Goal: Task Accomplishment & Management: Complete application form

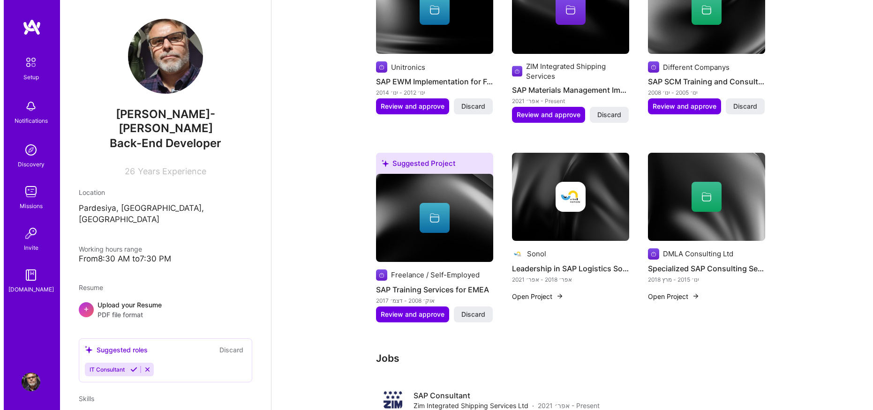
scroll to position [625, 0]
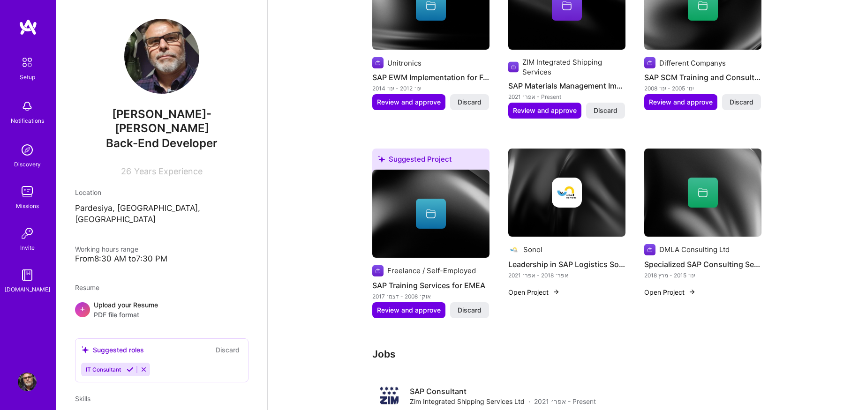
click at [564, 189] on img at bounding box center [567, 193] width 30 height 30
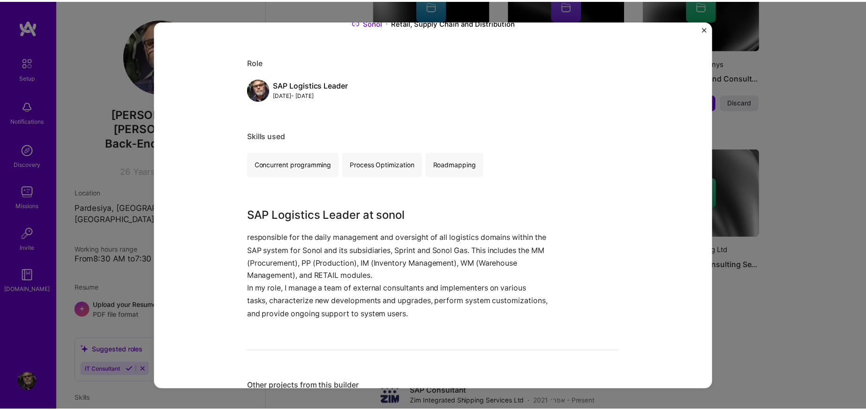
scroll to position [188, 0]
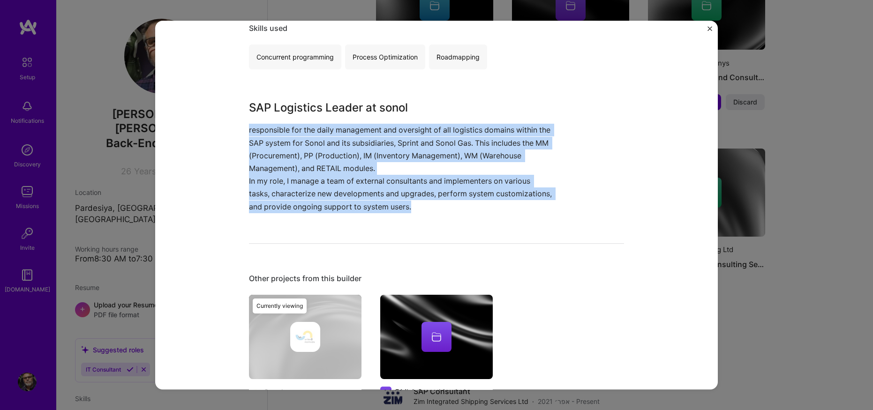
drag, startPoint x: 244, startPoint y: 130, endPoint x: 490, endPoint y: 214, distance: 260.3
click at [490, 214] on div "Leadership in SAP Logistics Solutions Sonol Retail, Supply Chain and Distributi…" at bounding box center [436, 206] width 563 height 370
copy div "responsible for the daily management and oversight of all logistics domains wit…"
click at [708, 28] on img "Close" at bounding box center [710, 28] width 5 height 5
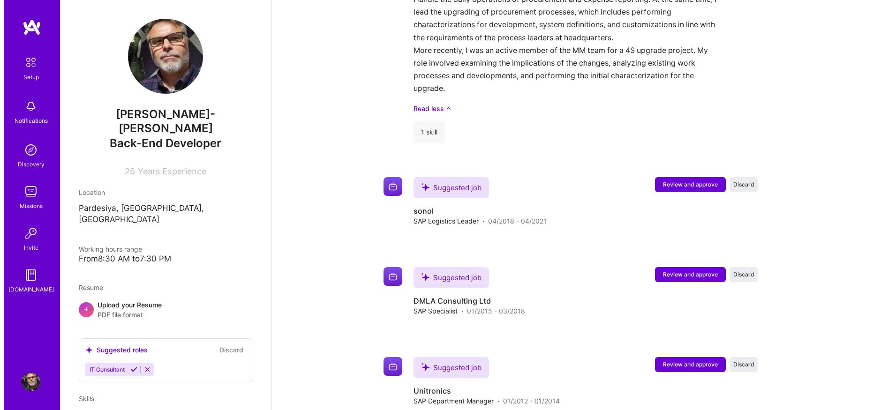
scroll to position [1063, 0]
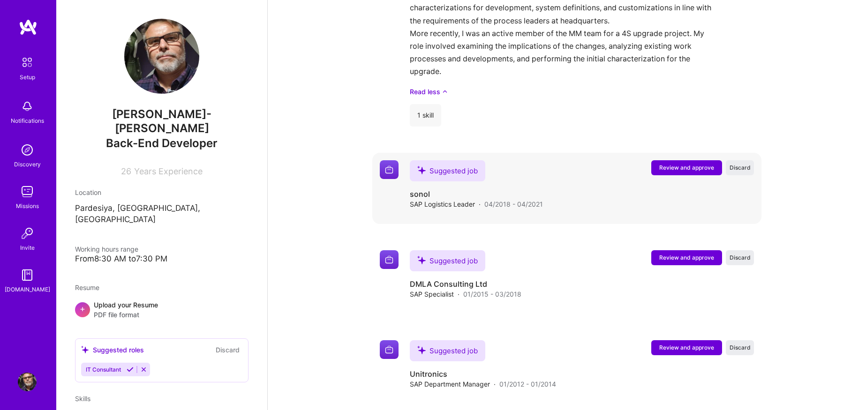
click at [688, 164] on span "Review and approve" at bounding box center [686, 168] width 55 height 8
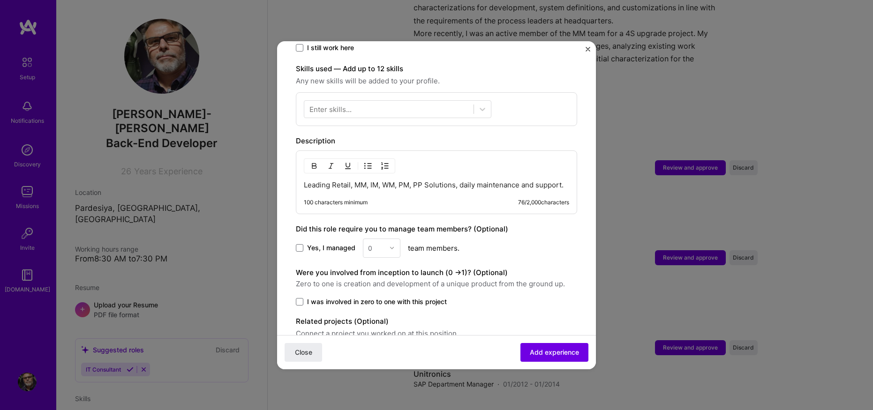
scroll to position [313, 0]
drag, startPoint x: 341, startPoint y: 183, endPoint x: 287, endPoint y: 172, distance: 55.7
click at [287, 172] on form "Adding suggested job This job is suggested based on your LinkedIn, resume or [D…" at bounding box center [436, 82] width 319 height 670
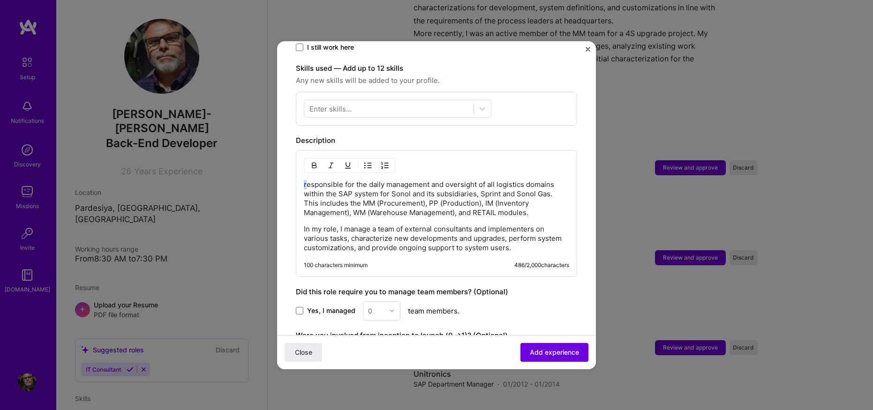
drag, startPoint x: 306, startPoint y: 174, endPoint x: 295, endPoint y: 172, distance: 10.4
click at [296, 172] on div "responsible for the daily management and oversight of all logistics domains wit…" at bounding box center [436, 213] width 281 height 127
click at [399, 180] on p "Responsible for the daily management and oversight of all logistics domains wit…" at bounding box center [436, 199] width 265 height 38
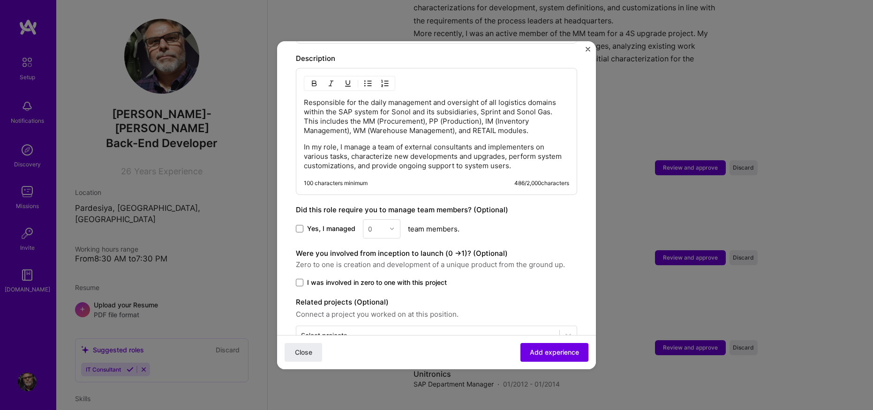
scroll to position [414, 0]
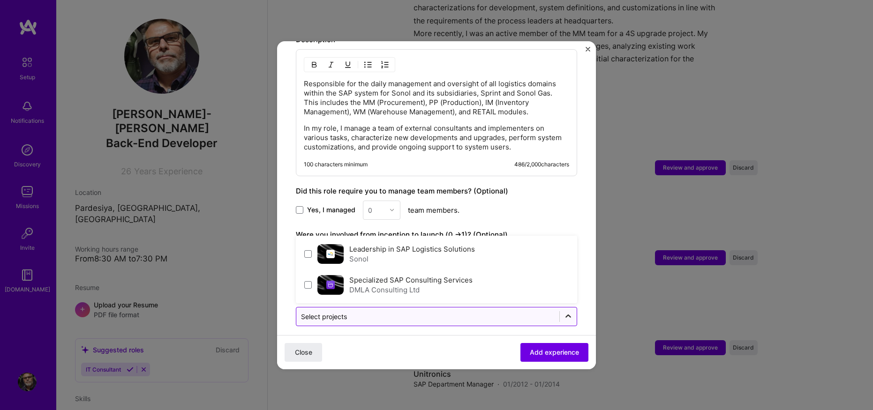
click at [564, 312] on icon at bounding box center [568, 316] width 9 height 9
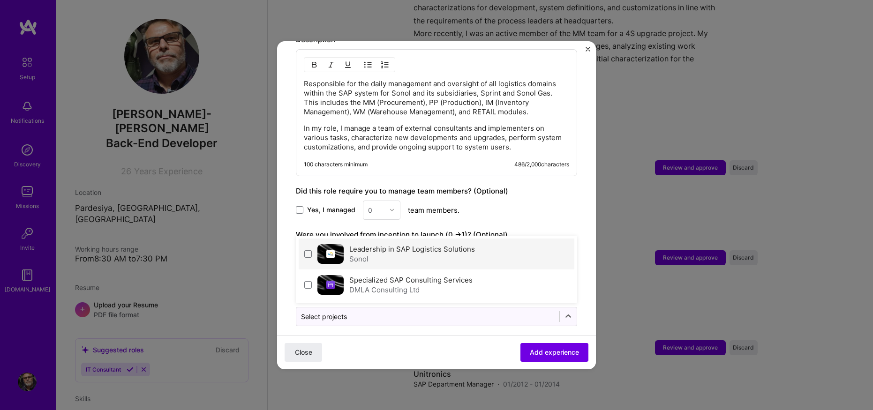
click at [405, 245] on label "Leadership in SAP Logistics Solutions" at bounding box center [412, 249] width 126 height 9
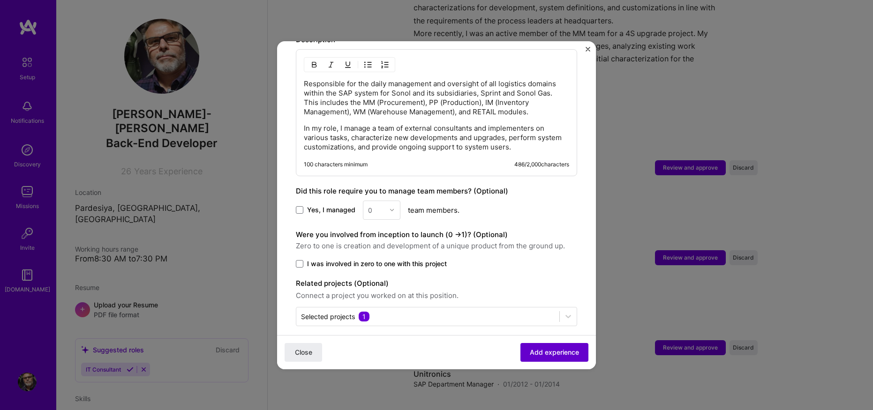
click at [538, 353] on span "Add experience" at bounding box center [554, 352] width 49 height 9
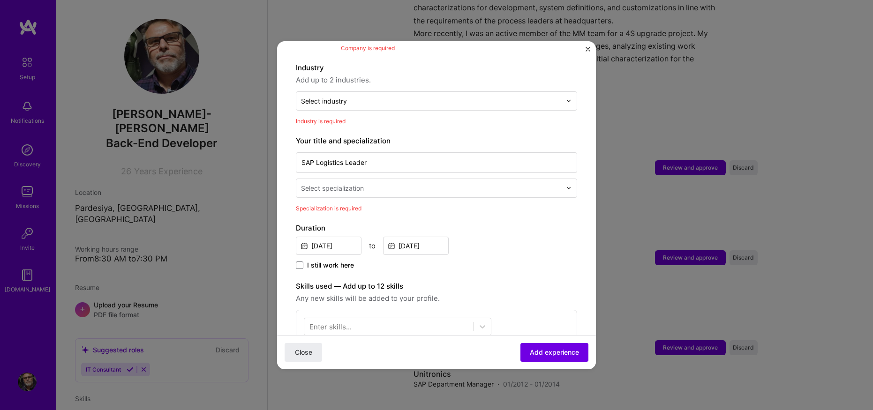
scroll to position [94, 0]
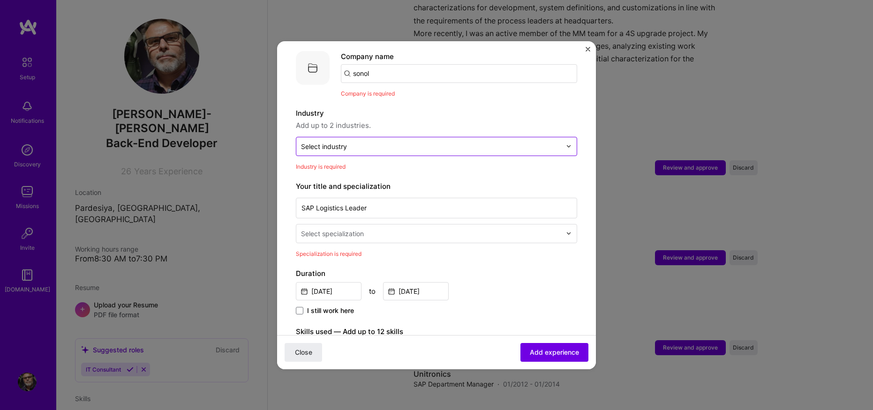
click at [429, 141] on div at bounding box center [431, 147] width 260 height 12
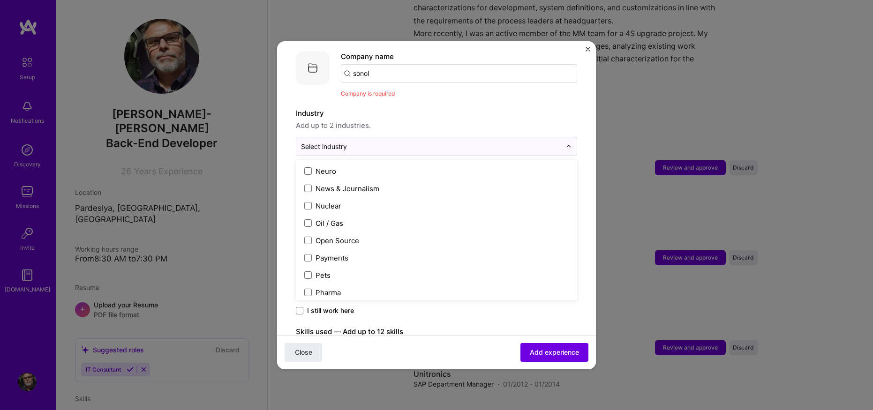
scroll to position [1563, 0]
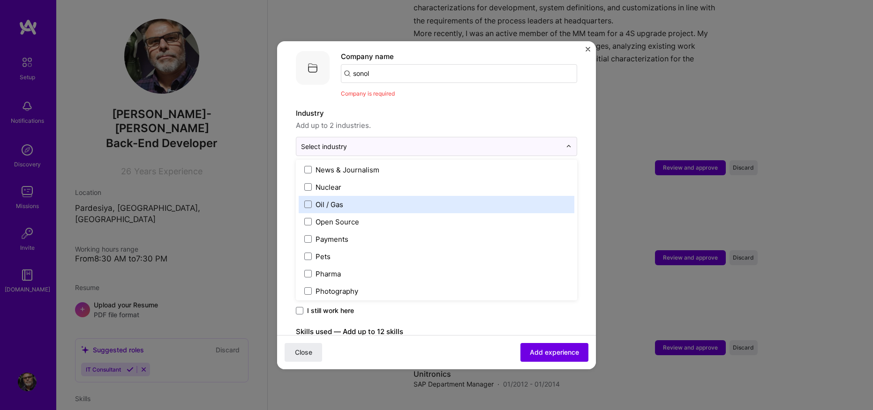
click at [425, 200] on label "Oil / Gas" at bounding box center [436, 205] width 265 height 10
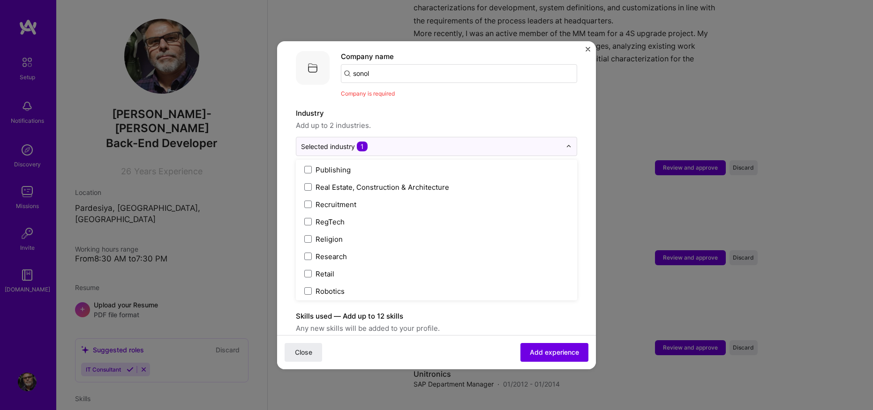
scroll to position [1760, 0]
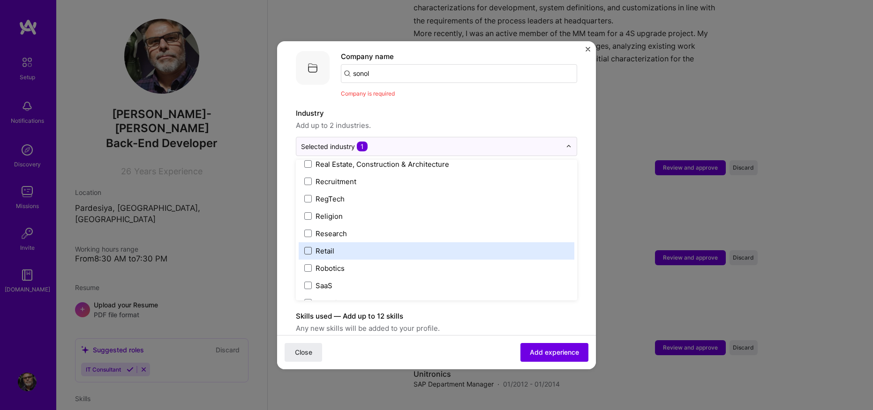
click at [307, 247] on span at bounding box center [308, 251] width 8 height 8
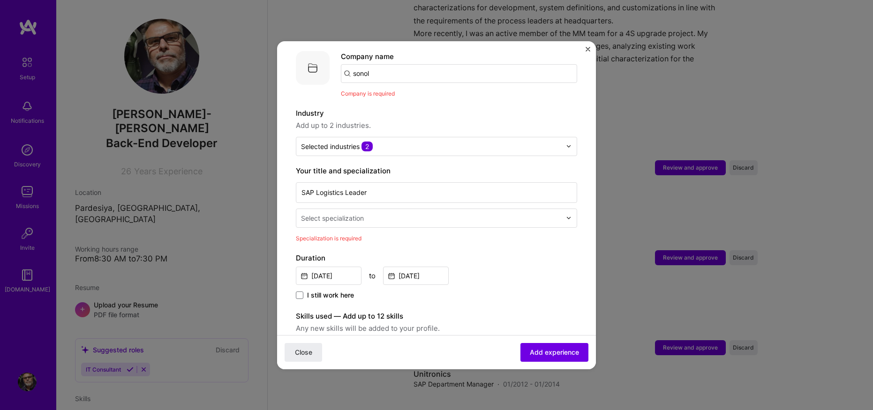
click at [446, 108] on label "Industry" at bounding box center [436, 113] width 281 height 11
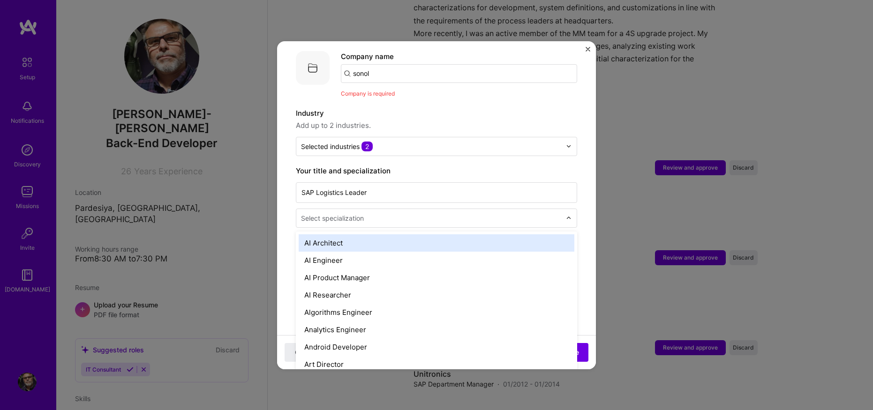
click at [439, 213] on input "text" at bounding box center [432, 218] width 262 height 10
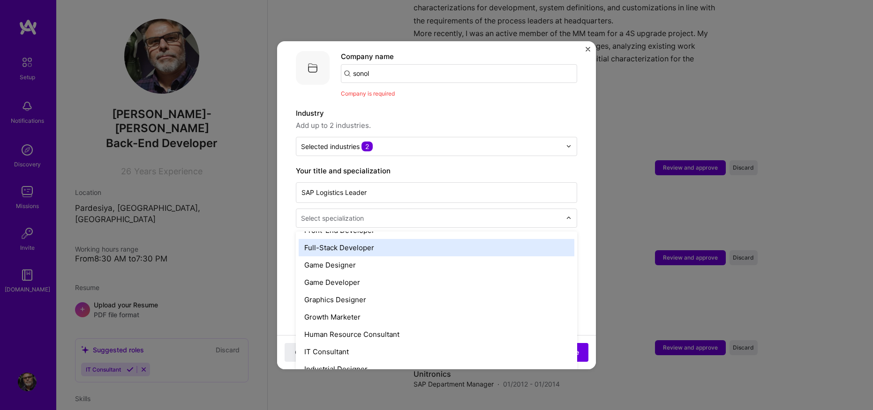
scroll to position [563, 0]
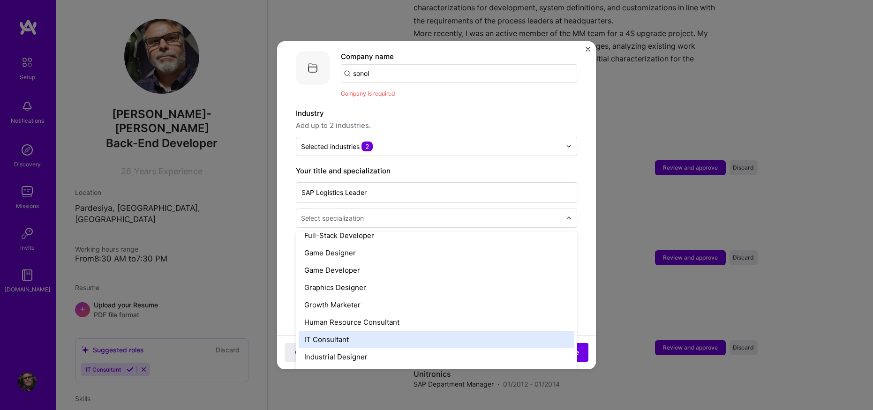
click at [363, 332] on div "IT Consultant" at bounding box center [437, 339] width 276 height 17
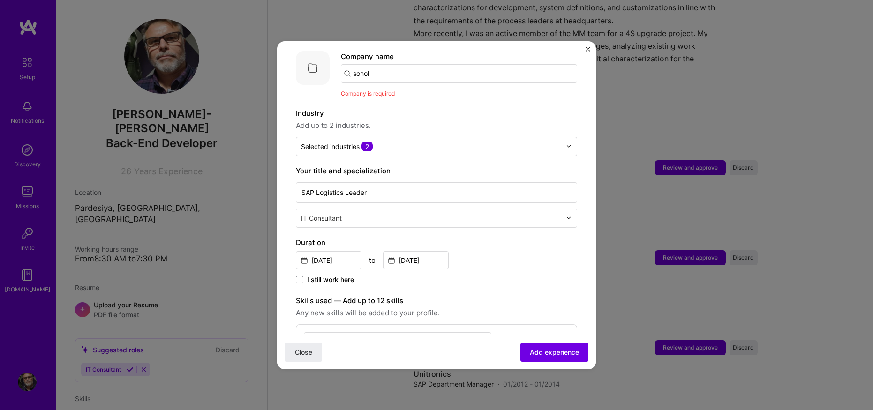
click at [525, 250] on div "[DATE] to [DATE]" at bounding box center [436, 260] width 281 height 20
click at [544, 350] on span "Add experience" at bounding box center [554, 352] width 49 height 9
click at [416, 64] on input "sonol" at bounding box center [459, 73] width 236 height 19
drag, startPoint x: 415, startPoint y: 61, endPoint x: 271, endPoint y: 74, distance: 144.6
click at [271, 74] on div "Adding suggested job This job is suggested based on your LinkedIn, resume or [D…" at bounding box center [436, 205] width 873 height 410
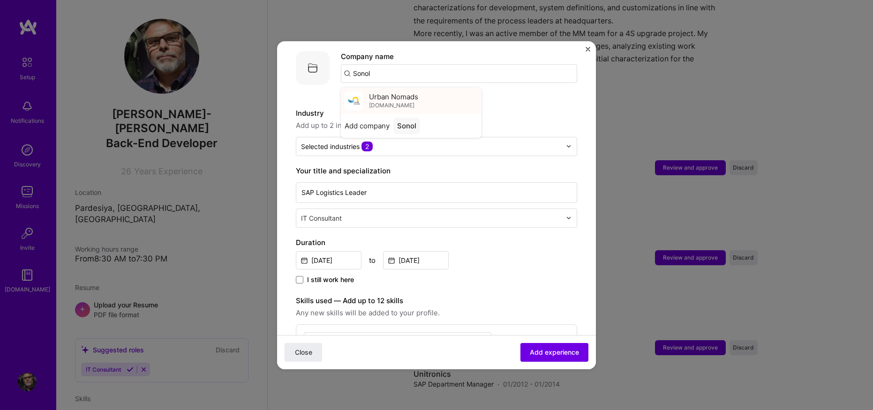
click at [401, 92] on span "Urban Nomads" at bounding box center [393, 97] width 49 height 10
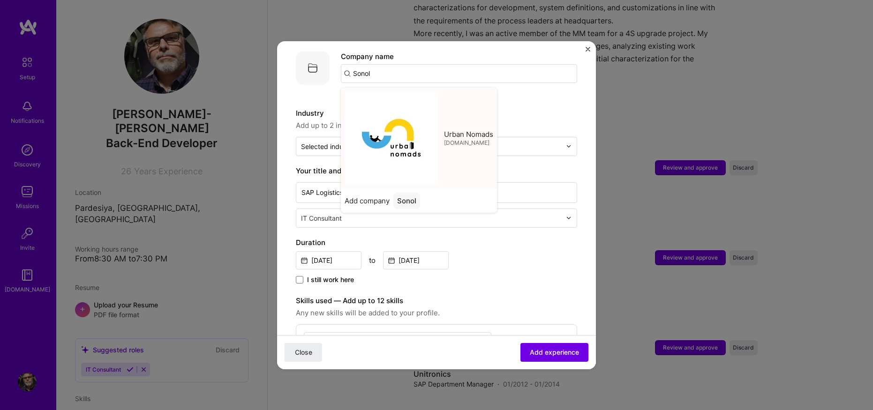
type input "Urban Nomads"
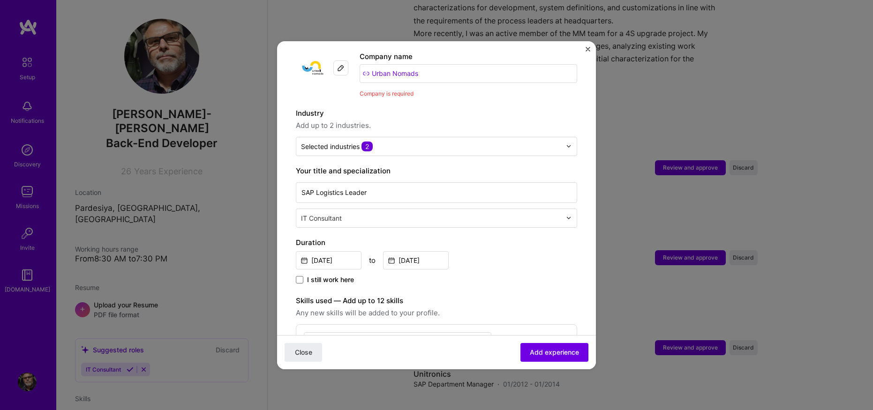
click at [400, 65] on input "Urban Nomads" at bounding box center [469, 73] width 218 height 19
drag, startPoint x: 429, startPoint y: 64, endPoint x: 313, endPoint y: 62, distance: 115.9
click at [313, 62] on div "Company logo Company name Urban Nomads Company is required" at bounding box center [436, 74] width 281 height 47
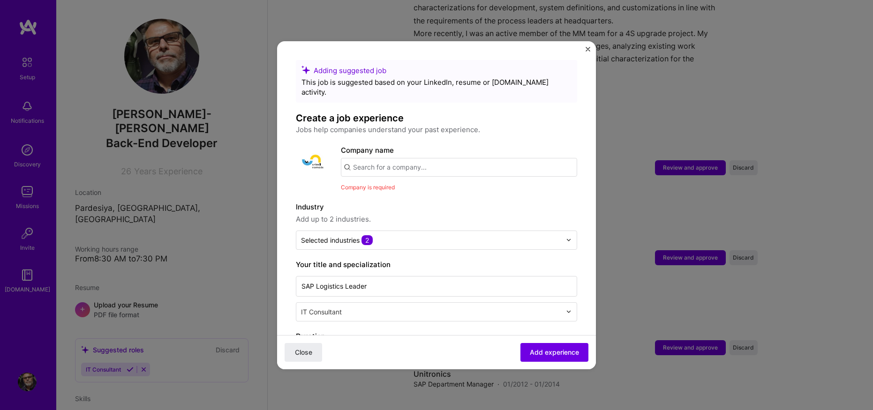
drag, startPoint x: 310, startPoint y: 139, endPoint x: 313, endPoint y: 149, distance: 9.9
click at [310, 145] on img at bounding box center [313, 162] width 34 height 34
click at [385, 158] on input "text" at bounding box center [459, 167] width 236 height 19
type input "Sonol"
click at [410, 212] on div "Sonol" at bounding box center [406, 220] width 27 height 16
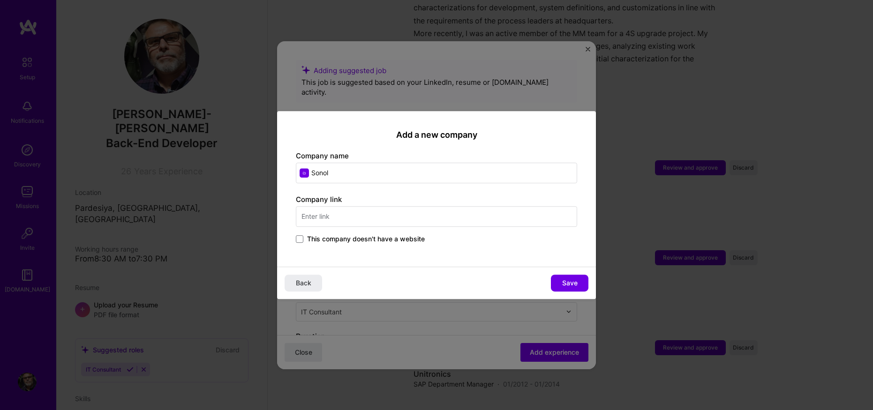
click at [386, 216] on input "text" at bounding box center [436, 216] width 281 height 21
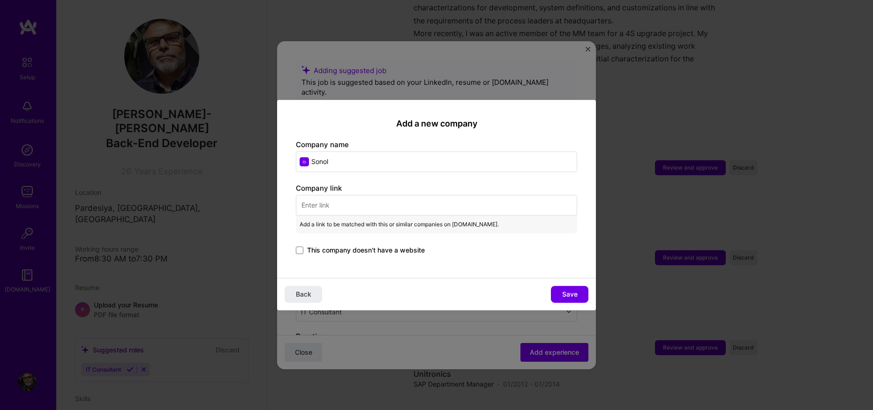
click at [348, 204] on input "text" at bounding box center [436, 205] width 281 height 21
paste input "[URL][DOMAIN_NAME]"
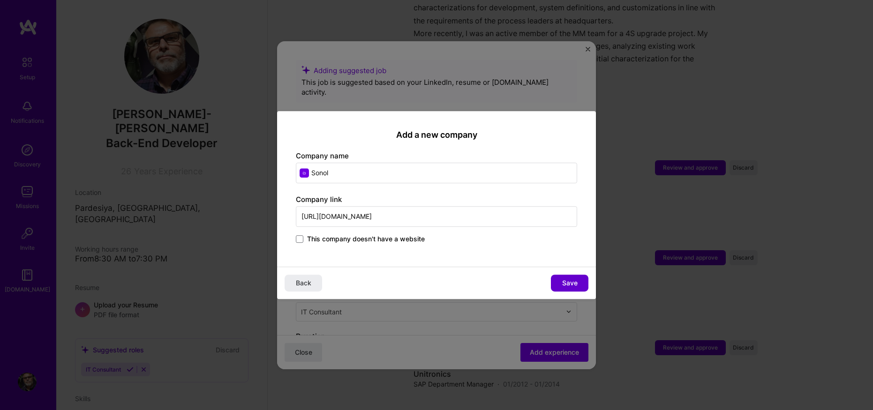
type input "[URL][DOMAIN_NAME]"
click at [570, 284] on span "Save" at bounding box center [569, 283] width 15 height 9
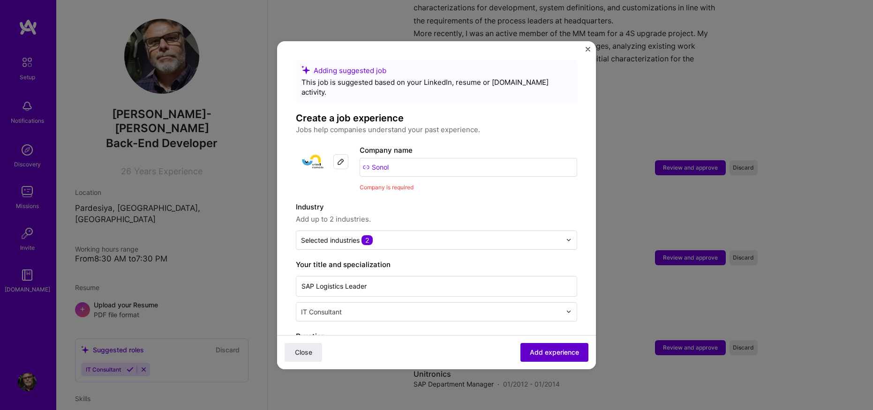
click at [543, 344] on button "Add experience" at bounding box center [555, 352] width 68 height 19
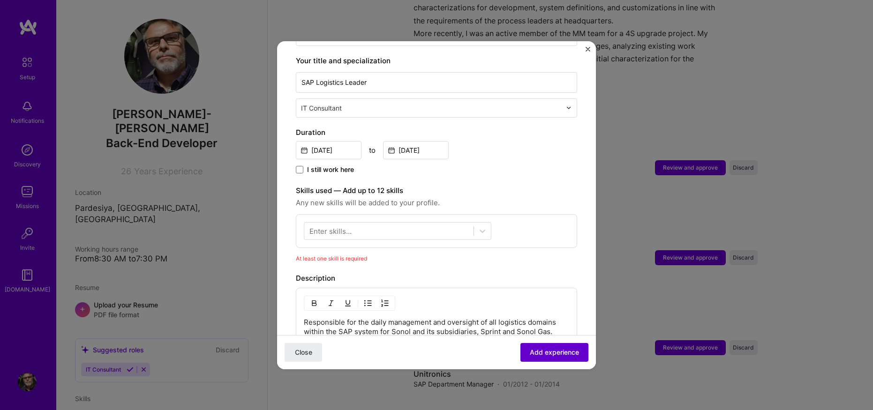
scroll to position [338, 0]
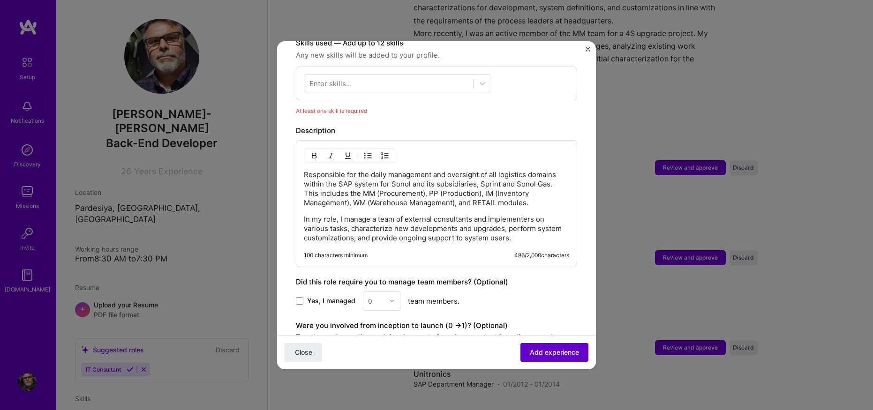
click at [547, 353] on span "Add experience" at bounding box center [554, 352] width 49 height 9
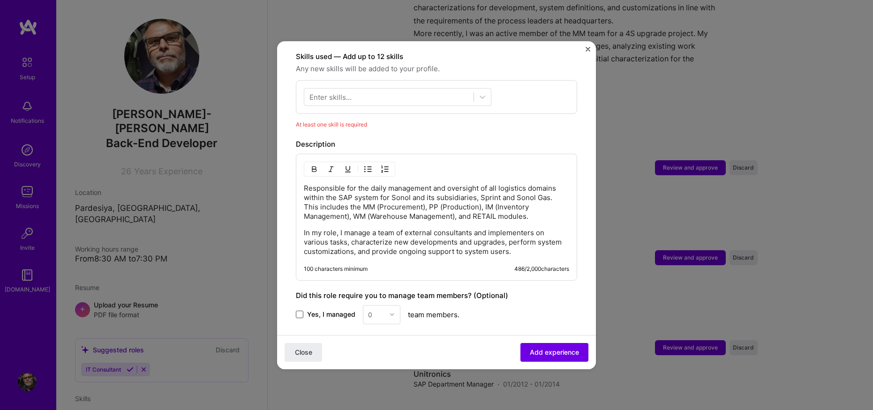
click at [301, 311] on span at bounding box center [300, 315] width 8 height 8
click at [0, 0] on input "Yes, I managed" at bounding box center [0, 0] width 0 height 0
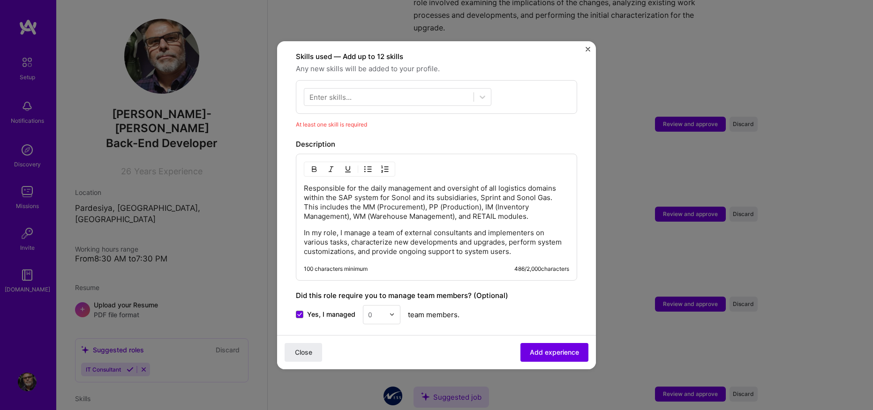
click at [393, 312] on img at bounding box center [392, 315] width 6 height 6
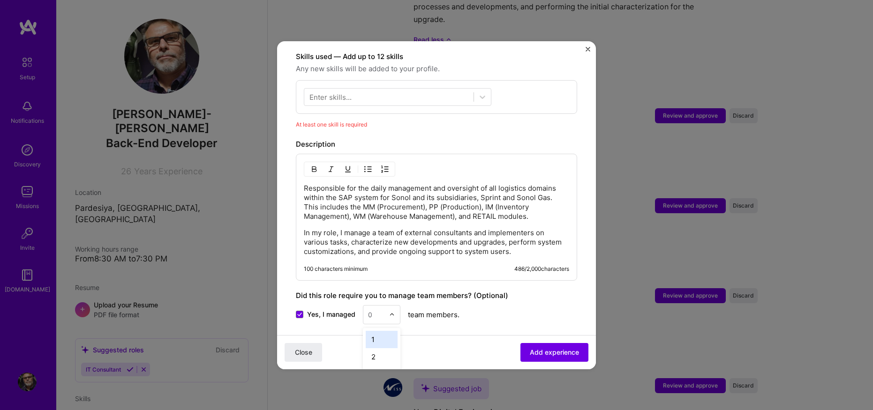
scroll to position [1116, 0]
click at [377, 348] on div "2" at bounding box center [382, 356] width 32 height 17
click at [542, 354] on span "Add experience" at bounding box center [554, 352] width 49 height 9
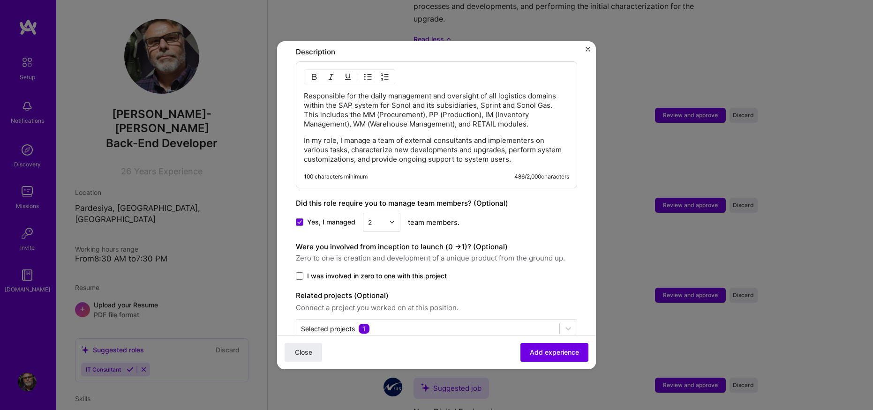
scroll to position [429, 0]
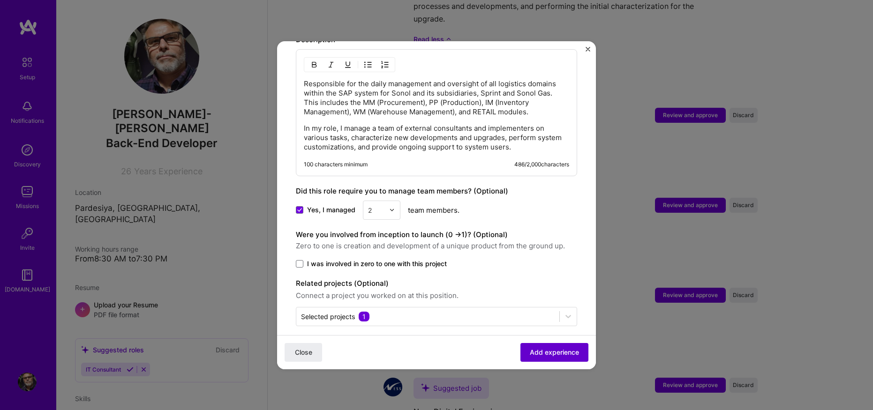
click at [545, 349] on span "Add experience" at bounding box center [554, 352] width 49 height 9
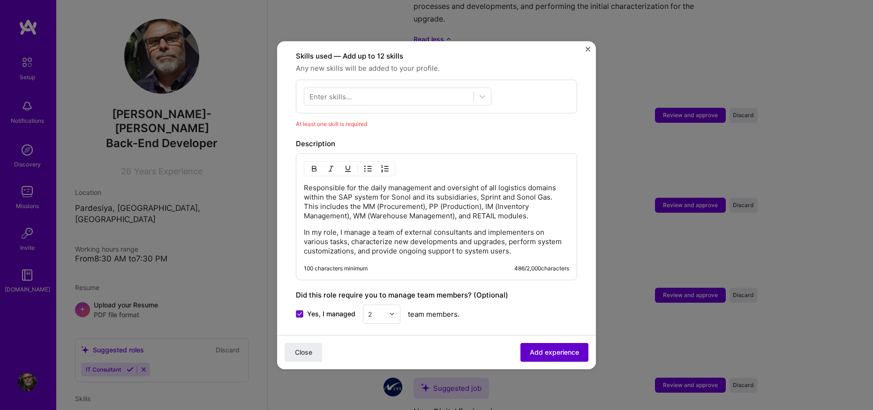
scroll to position [325, 0]
click at [336, 92] on div "Enter skills..." at bounding box center [331, 97] width 42 height 10
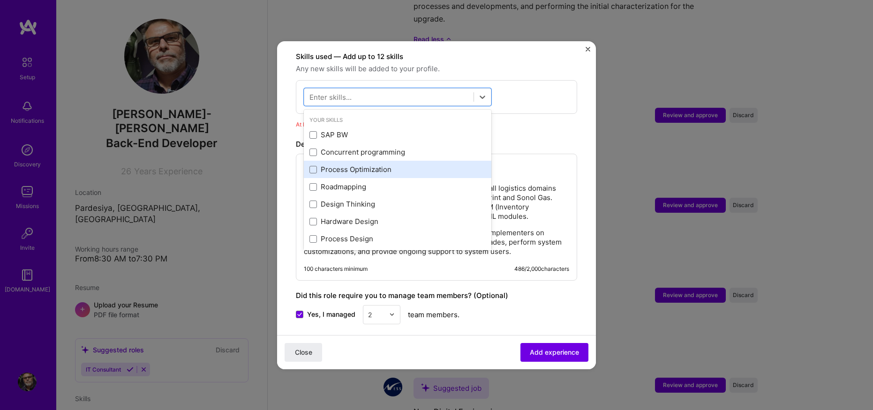
click at [366, 165] on div "Process Optimization" at bounding box center [398, 170] width 176 height 10
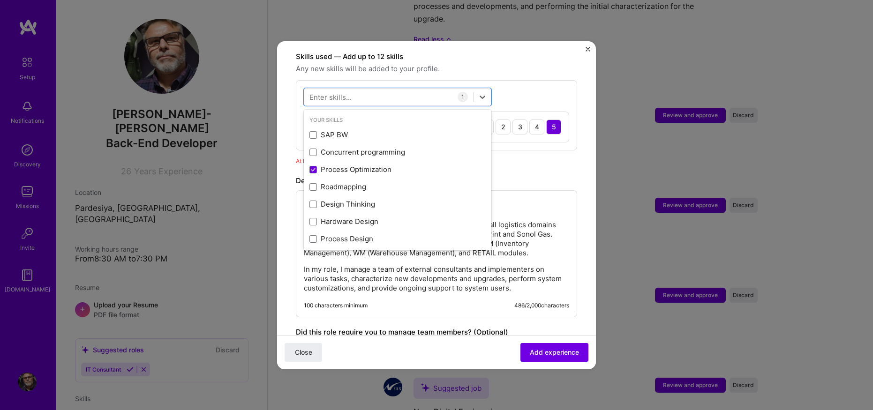
click at [547, 120] on div "5" at bounding box center [553, 127] width 15 height 15
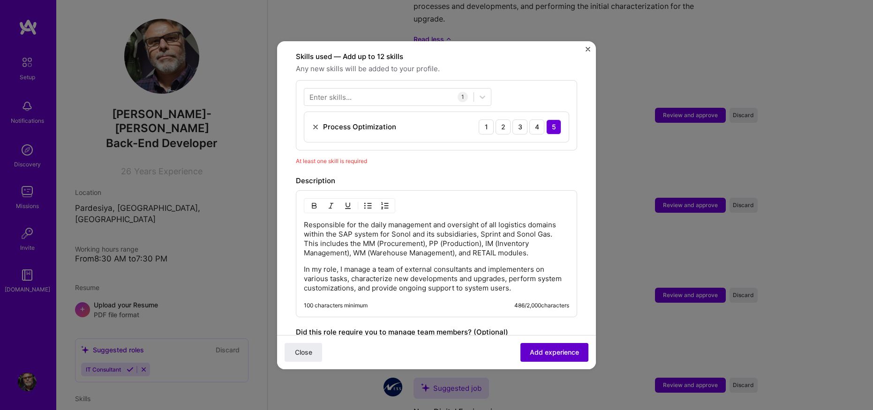
click at [539, 354] on span "Add experience" at bounding box center [554, 352] width 49 height 9
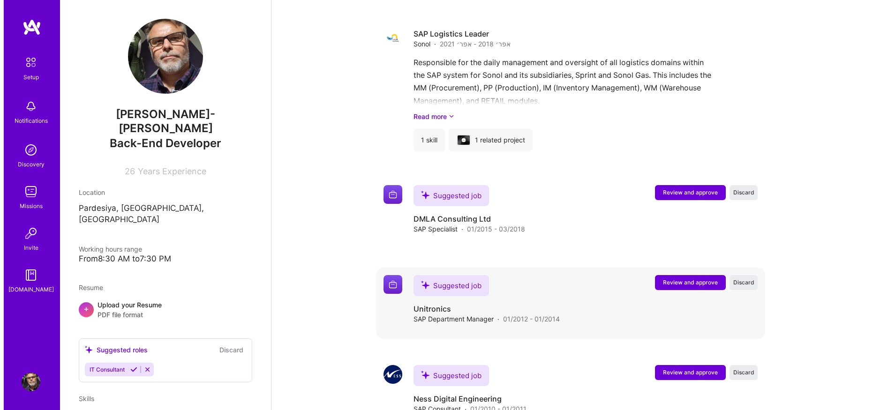
scroll to position [1182, 0]
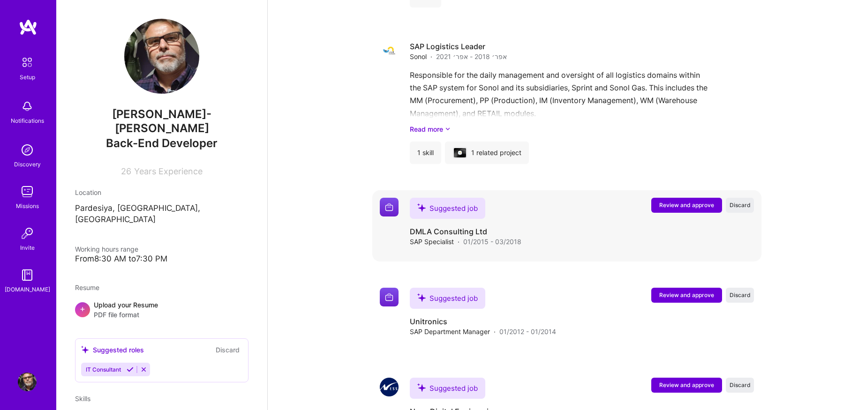
click at [688, 201] on span "Review and approve" at bounding box center [686, 205] width 55 height 8
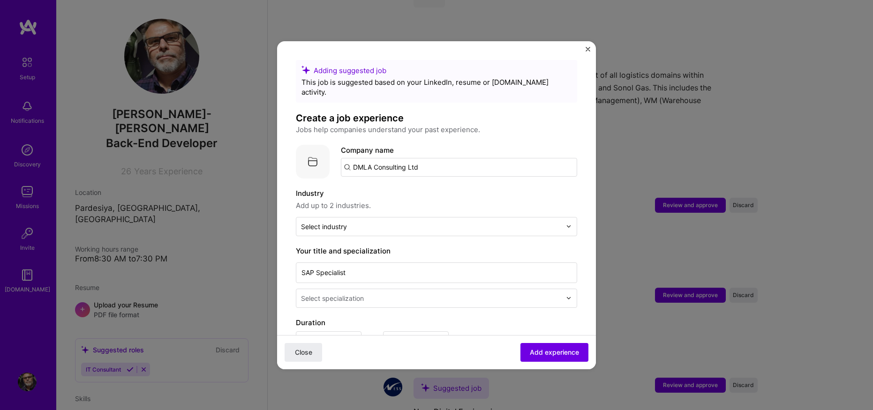
click at [423, 158] on input "DMLA Consulting Ltd" at bounding box center [459, 167] width 236 height 19
drag, startPoint x: 426, startPoint y: 156, endPoint x: 340, endPoint y: 155, distance: 86.3
click at [339, 154] on div "Company logo Company name DMLA Consulting Ltd" at bounding box center [436, 162] width 281 height 34
click at [425, 158] on input "DMLA Consulting Ltd" at bounding box center [459, 167] width 236 height 19
drag, startPoint x: 427, startPoint y: 159, endPoint x: 265, endPoint y: 157, distance: 161.3
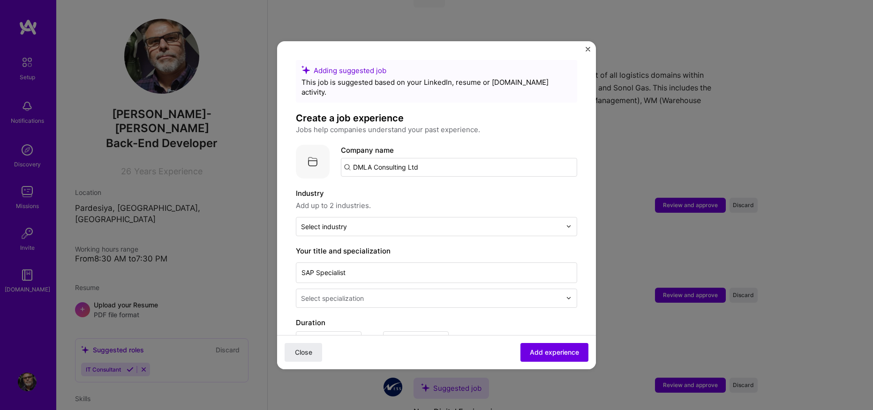
click at [265, 157] on div "Adding suggested job This job is suggested based on your LinkedIn, resume or [D…" at bounding box center [436, 205] width 873 height 410
click at [416, 188] on label "Industry" at bounding box center [436, 193] width 281 height 11
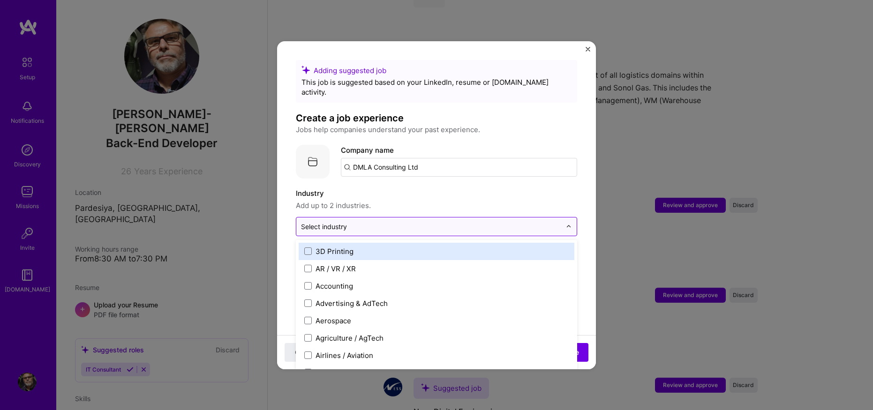
click at [404, 222] on input "text" at bounding box center [431, 227] width 260 height 10
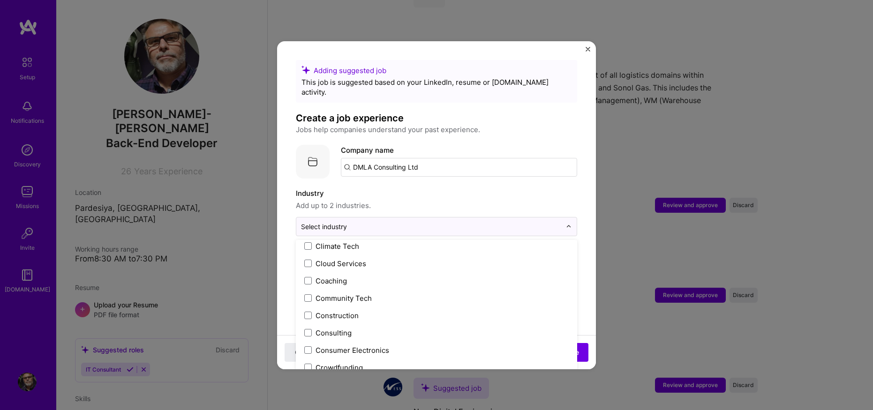
scroll to position [563, 0]
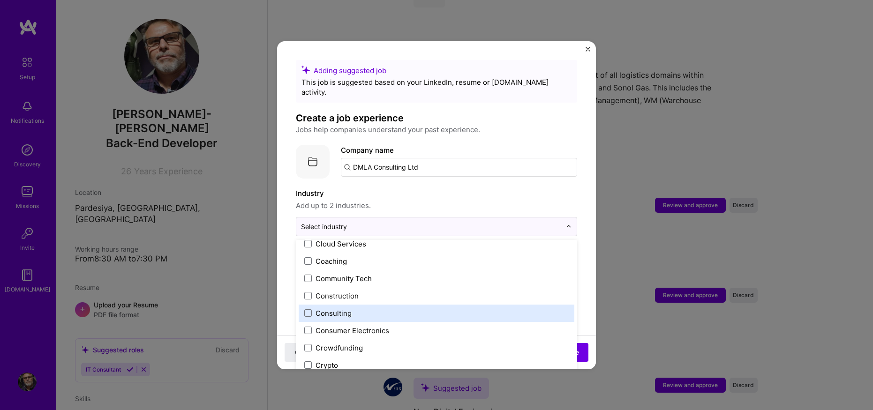
click at [314, 309] on label "Consulting" at bounding box center [436, 314] width 265 height 10
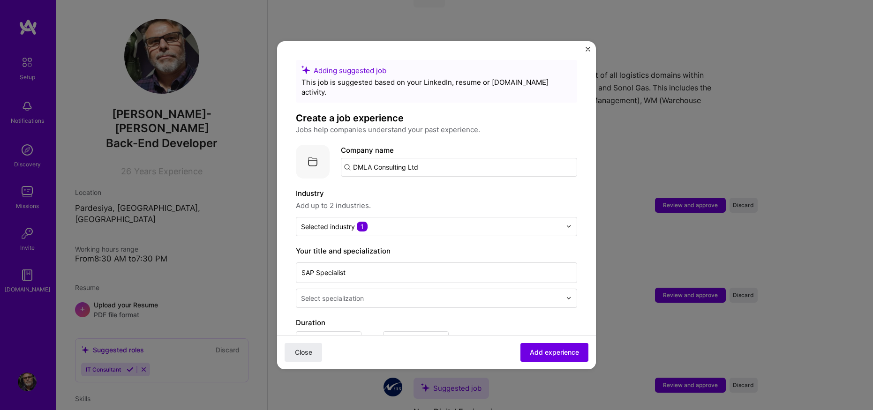
click at [454, 188] on label "Industry" at bounding box center [436, 193] width 281 height 11
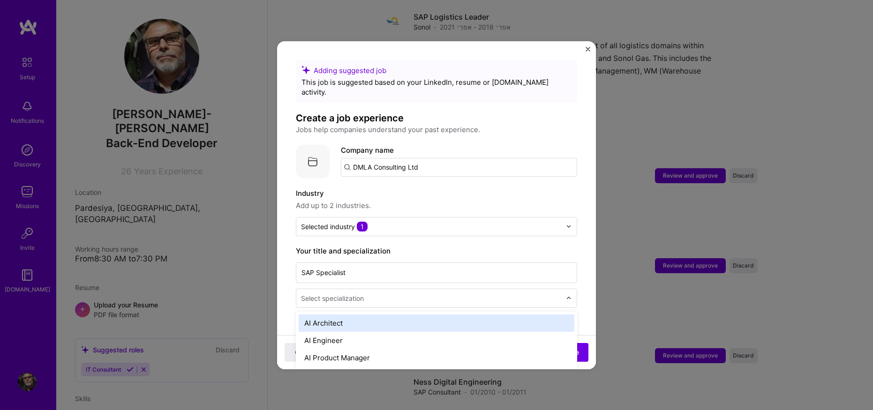
click at [501, 294] on input "text" at bounding box center [432, 299] width 262 height 10
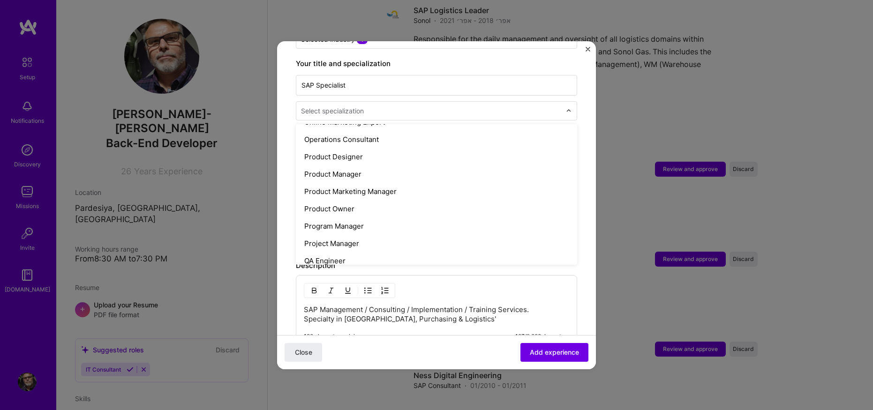
scroll to position [642, 0]
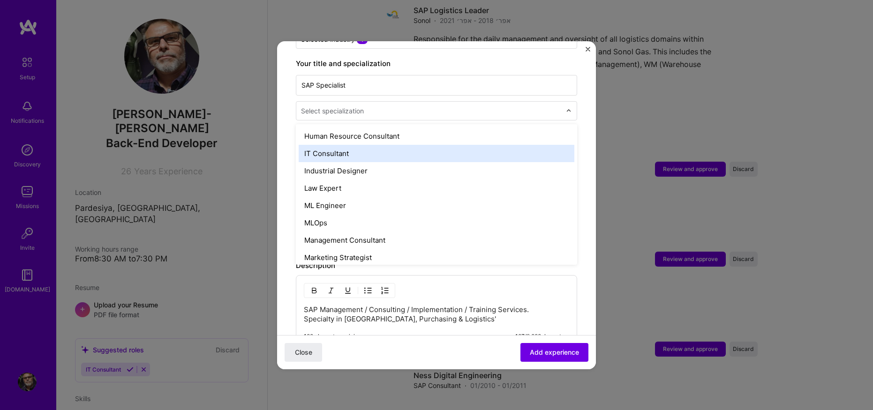
click at [353, 148] on div "IT Consultant" at bounding box center [437, 153] width 276 height 17
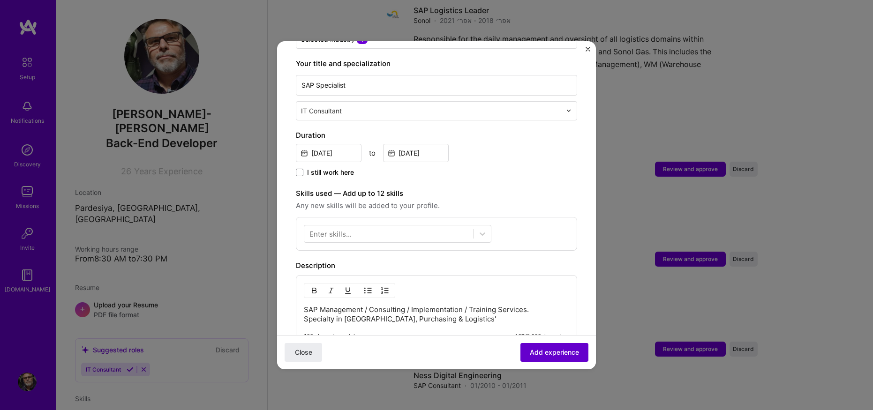
click at [551, 351] on span "Add experience" at bounding box center [554, 352] width 49 height 9
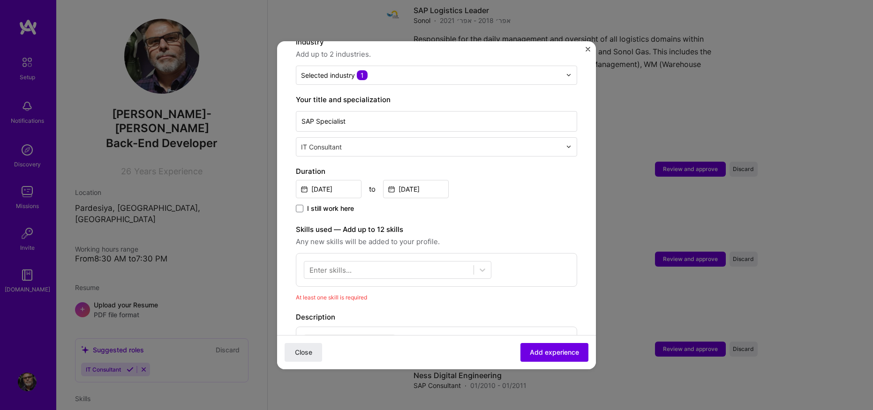
scroll to position [281, 0]
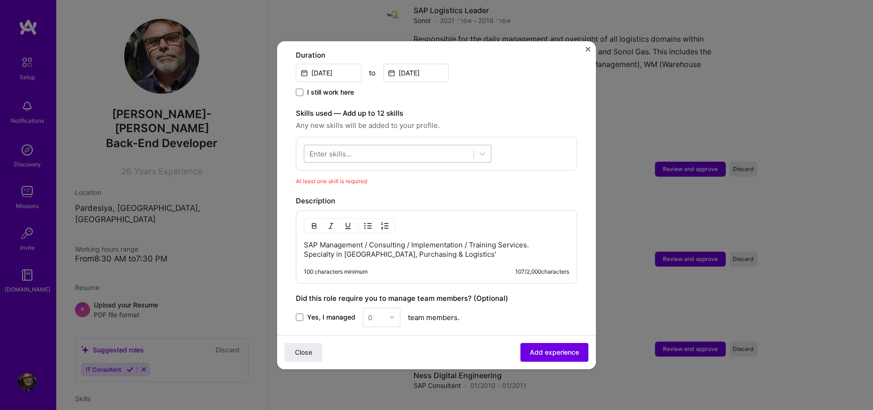
click at [352, 146] on div at bounding box center [388, 153] width 169 height 15
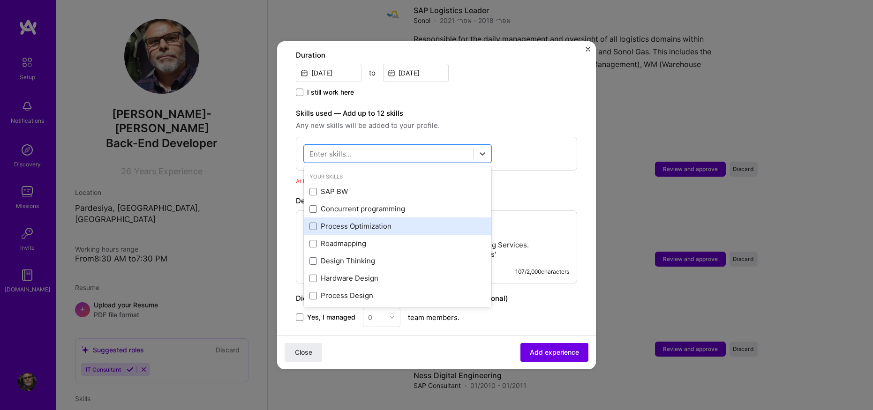
click at [373, 221] on div "Process Optimization" at bounding box center [398, 226] width 176 height 10
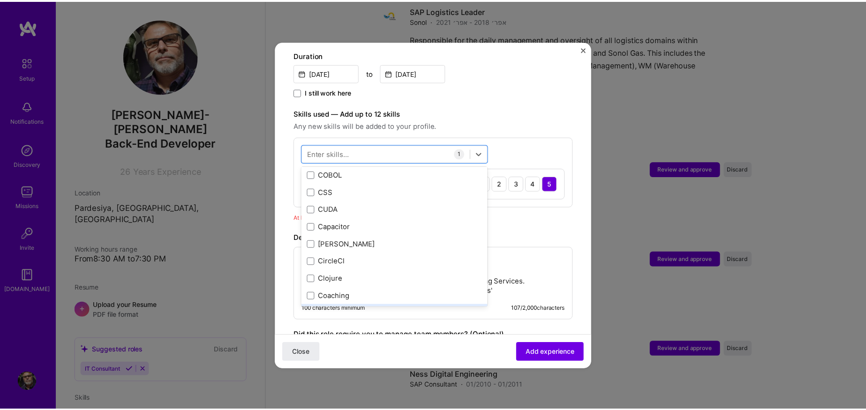
scroll to position [1313, 0]
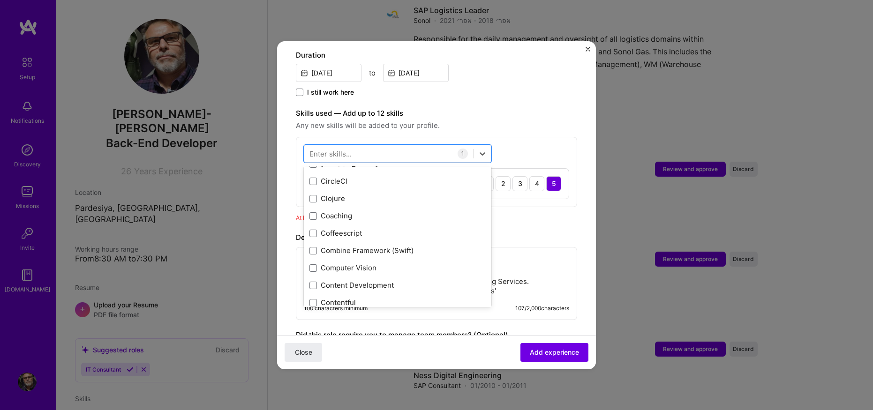
click at [546, 176] on div "5" at bounding box center [553, 183] width 15 height 15
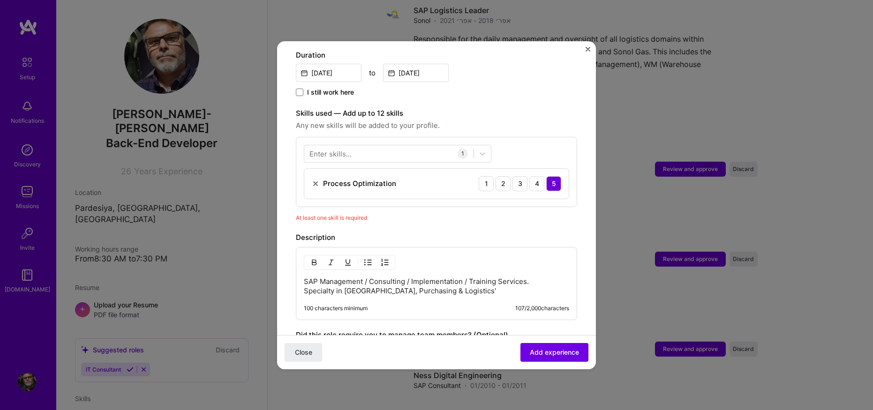
click at [529, 108] on label "Skills used — Add up to 12 skills" at bounding box center [436, 113] width 281 height 11
click at [789, 219] on div "Adding suggested job This job is suggested based on your LinkedIn, resume or [D…" at bounding box center [436, 205] width 873 height 410
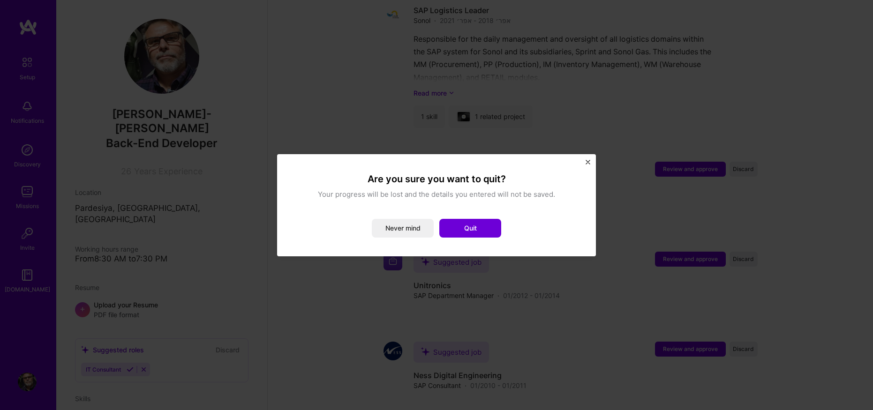
click at [477, 228] on button "Quit" at bounding box center [470, 228] width 62 height 19
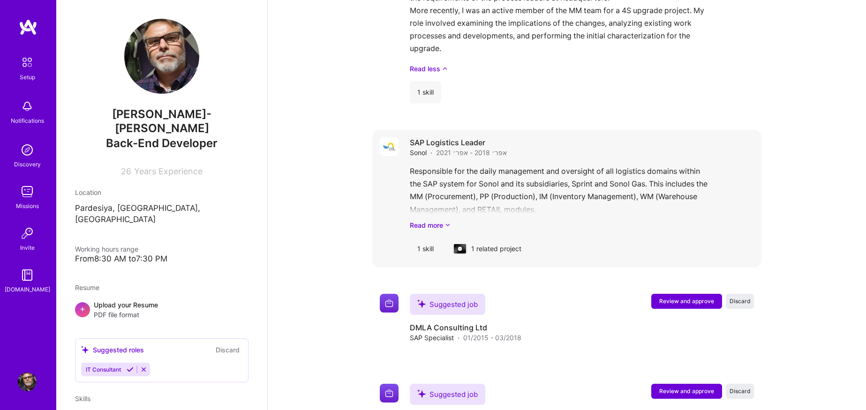
scroll to position [1093, 0]
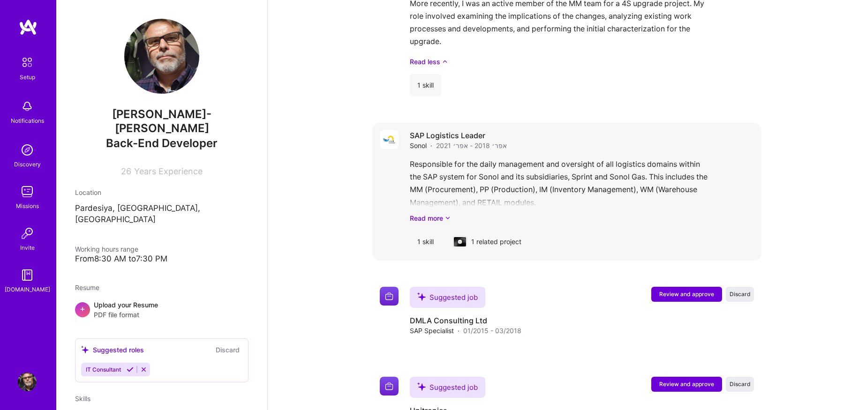
click at [456, 130] on h4 "SAP Logistics Leader" at bounding box center [458, 135] width 97 height 10
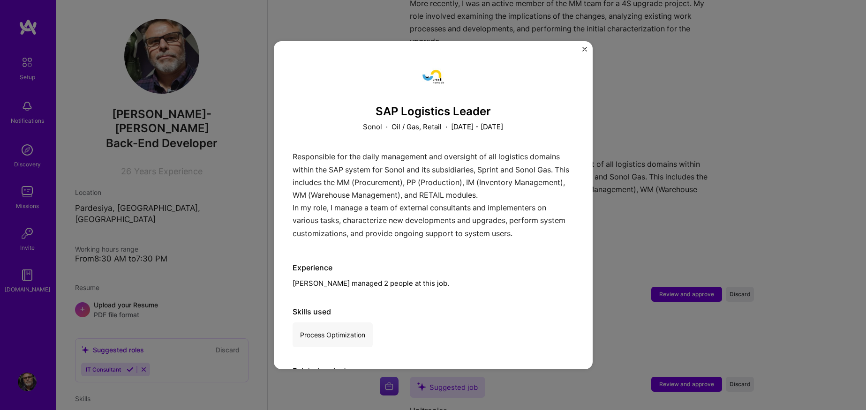
drag, startPoint x: 447, startPoint y: 91, endPoint x: 442, endPoint y: 86, distance: 7.3
click at [442, 86] on div at bounding box center [433, 77] width 281 height 34
click at [436, 84] on img at bounding box center [433, 77] width 34 height 34
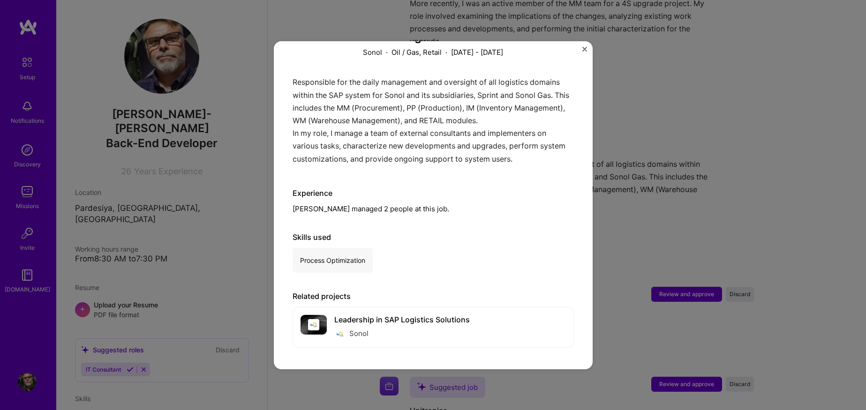
scroll to position [76, 0]
click at [374, 327] on div "Leadership in SAP Logistics Solutions Sonol" at bounding box center [402, 326] width 136 height 25
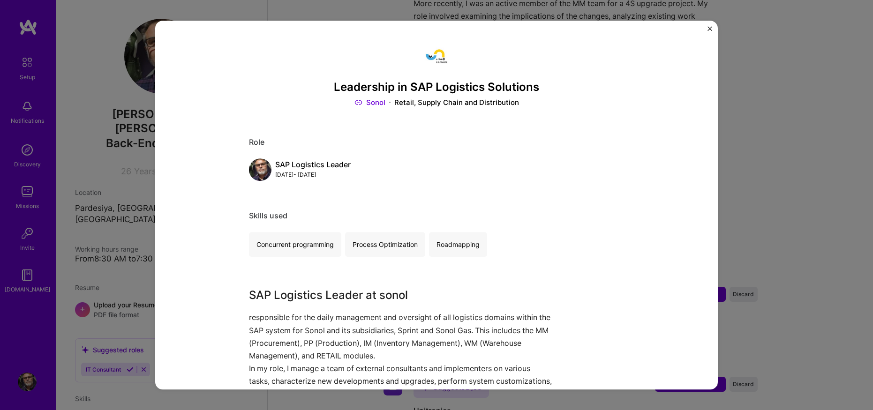
click at [374, 327] on p "responsible for the daily management and oversight of all logistics domains wit…" at bounding box center [401, 337] width 305 height 51
click at [707, 24] on div "Leadership in SAP Logistics Solutions Sonol Retail, Supply Chain and Distributi…" at bounding box center [436, 206] width 563 height 370
drag, startPoint x: 709, startPoint y: 28, endPoint x: 725, endPoint y: 49, distance: 26.1
click at [709, 28] on img "Close" at bounding box center [710, 28] width 5 height 5
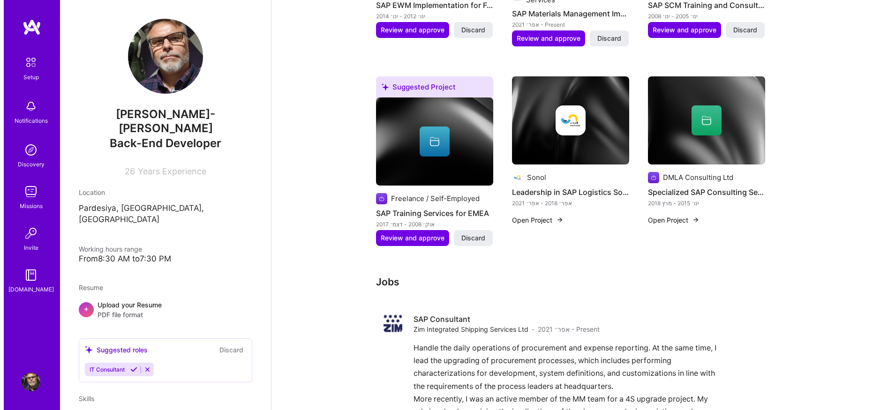
scroll to position [656, 0]
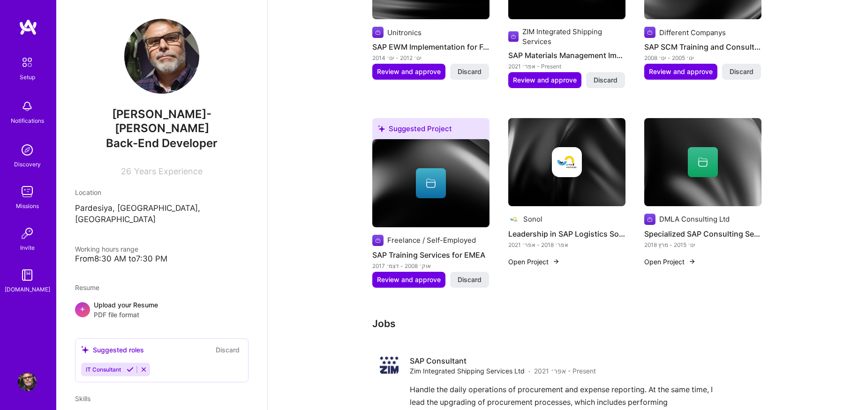
click at [711, 149] on div at bounding box center [703, 162] width 30 height 30
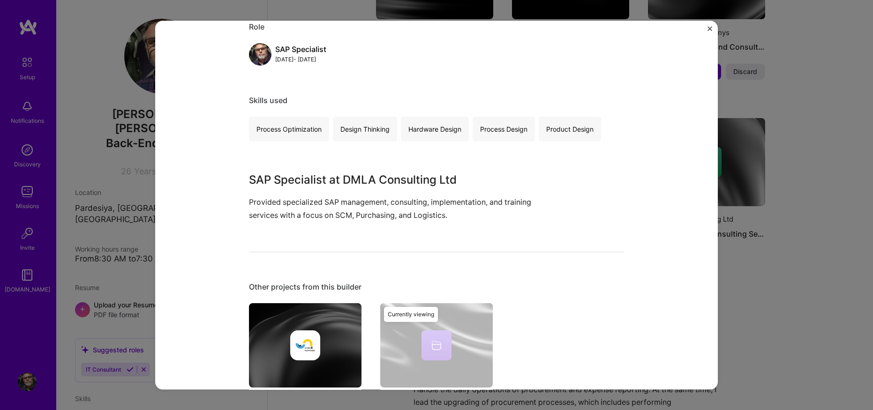
scroll to position [204, 0]
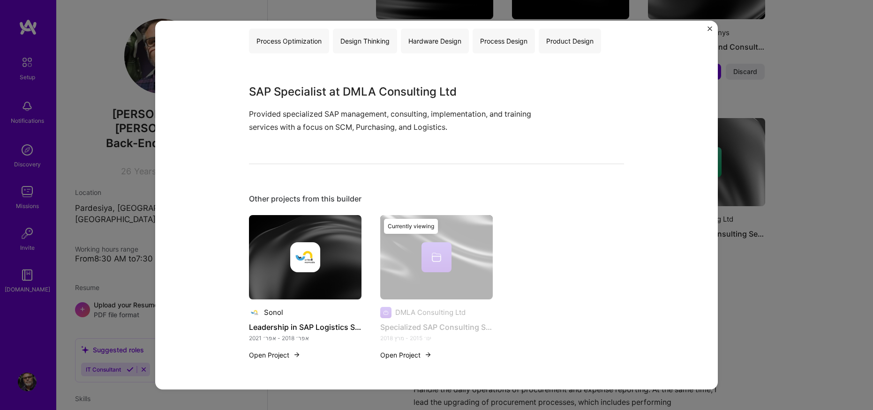
click at [391, 355] on button "Open Project" at bounding box center [406, 355] width 52 height 10
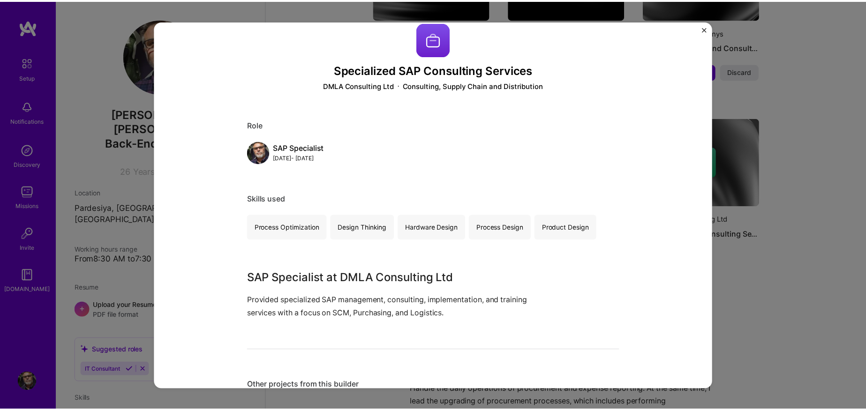
scroll to position [0, 0]
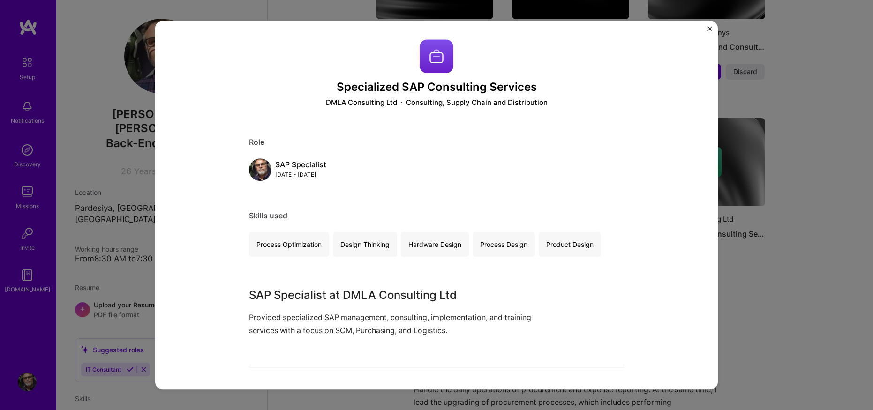
click at [710, 28] on img "Close" at bounding box center [710, 28] width 5 height 5
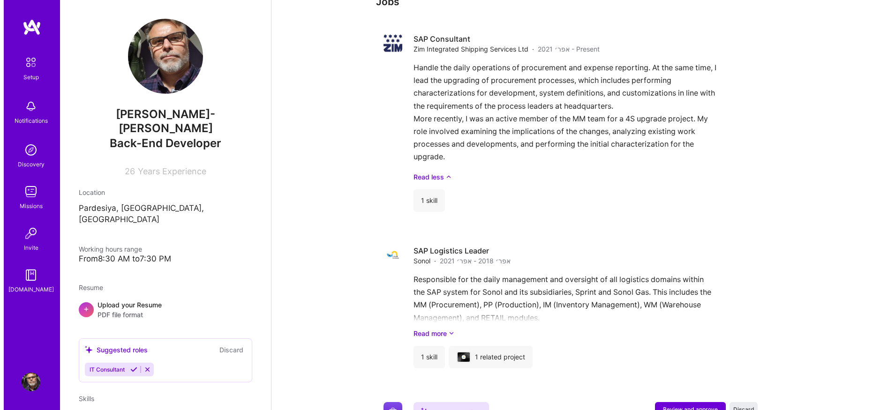
scroll to position [1126, 0]
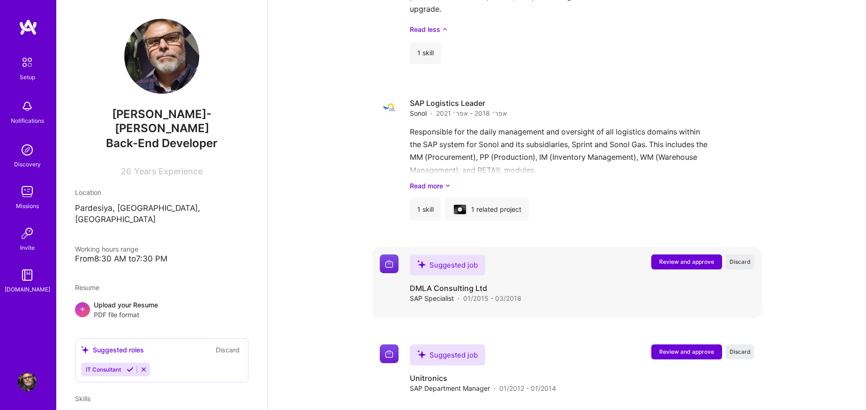
click at [682, 255] on button "Review and approve" at bounding box center [686, 262] width 71 height 15
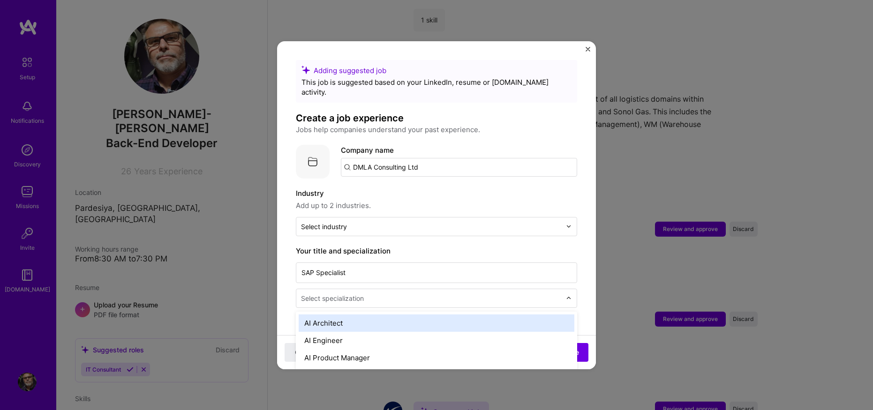
click at [498, 294] on input "text" at bounding box center [432, 299] width 262 height 10
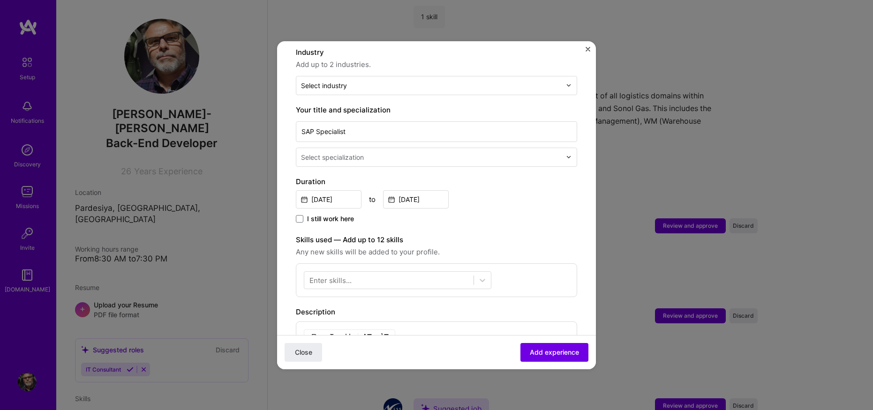
scroll to position [133, 0]
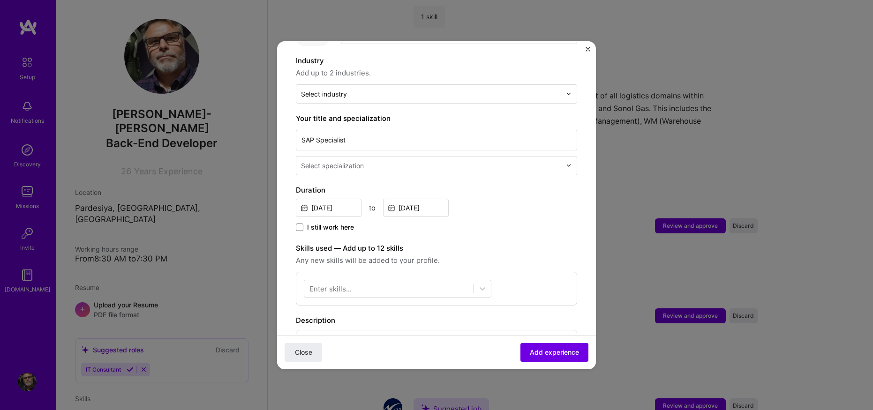
click at [398, 161] on input "text" at bounding box center [432, 166] width 262 height 10
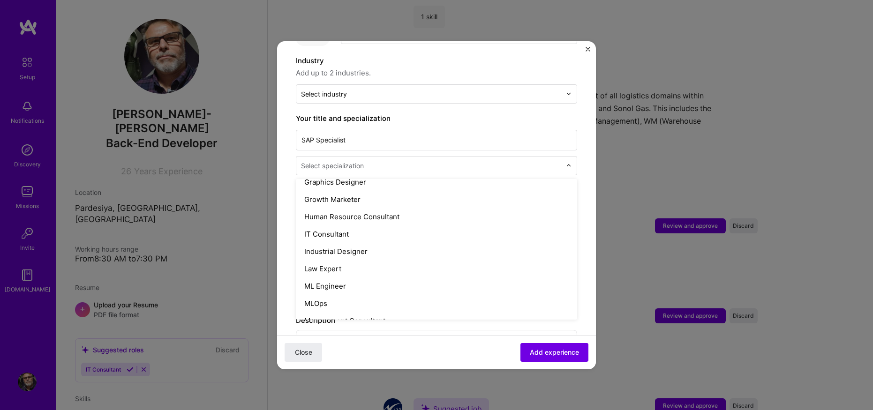
scroll to position [625, 0]
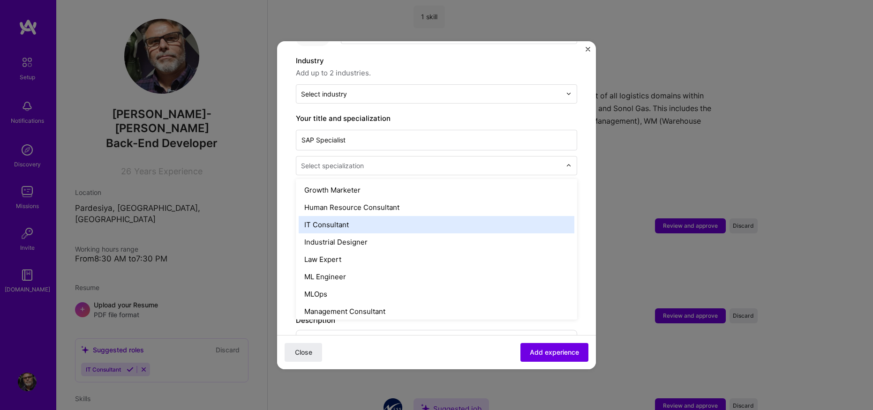
click at [366, 216] on div "IT Consultant" at bounding box center [437, 224] width 276 height 17
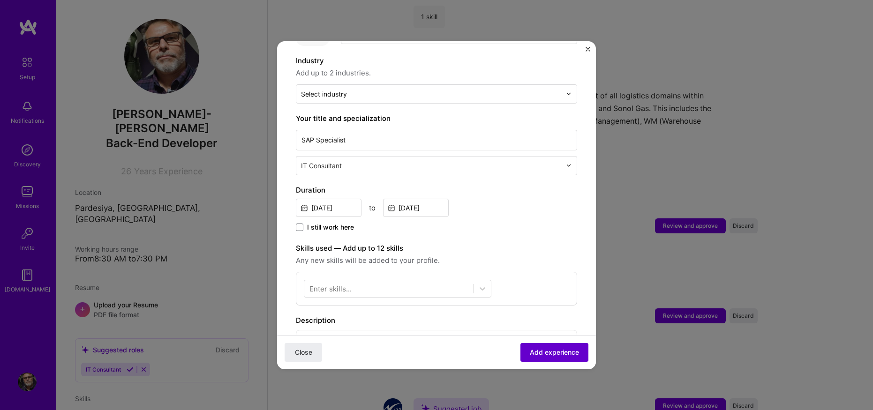
click at [540, 352] on span "Add experience" at bounding box center [554, 352] width 49 height 9
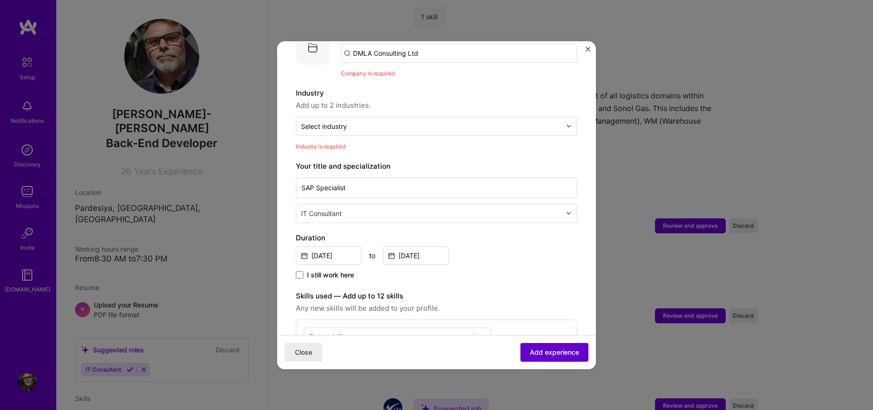
scroll to position [94, 0]
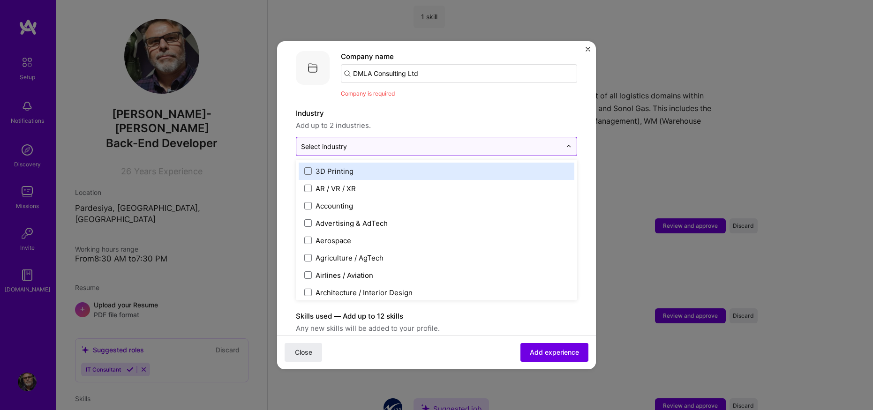
click at [418, 142] on input "text" at bounding box center [431, 147] width 260 height 10
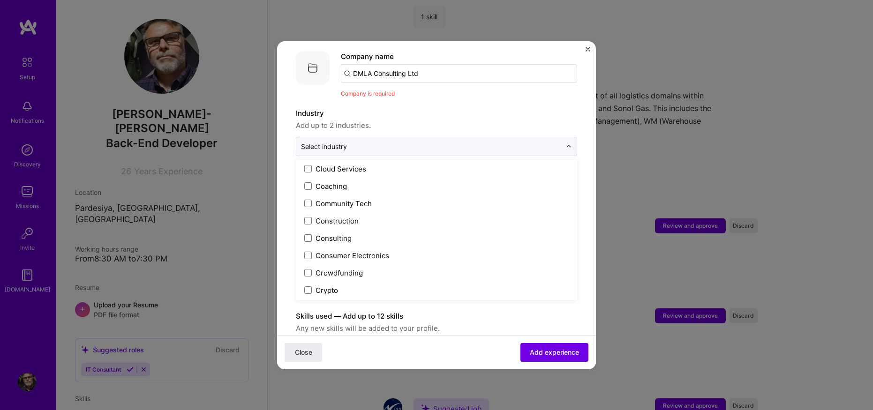
scroll to position [563, 0]
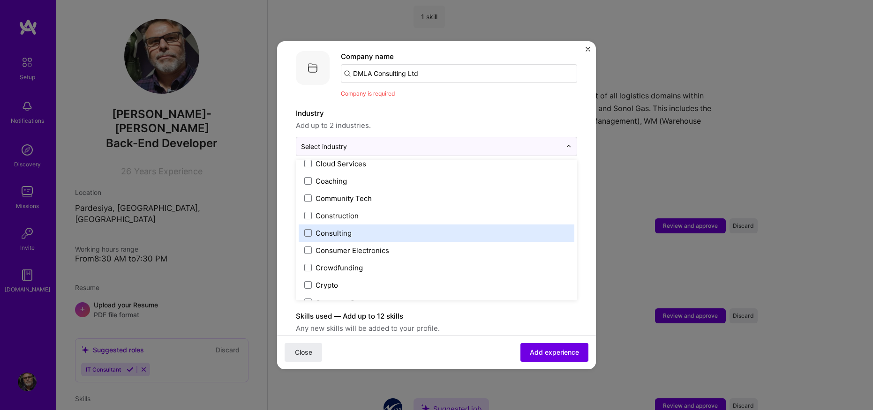
click at [390, 228] on label "Consulting" at bounding box center [436, 233] width 265 height 10
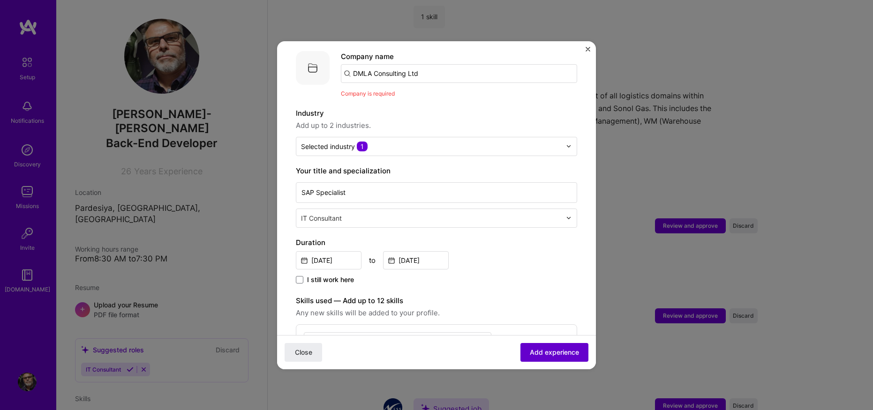
click at [530, 349] on span "Add experience" at bounding box center [554, 352] width 49 height 9
click at [441, 64] on input "DMLA Consulting Ltd" at bounding box center [459, 73] width 236 height 19
drag, startPoint x: 440, startPoint y: 62, endPoint x: 266, endPoint y: 56, distance: 173.6
click at [266, 56] on div "Adding suggested job This job is suggested based on your LinkedIn, resume or [D…" at bounding box center [436, 205] width 873 height 410
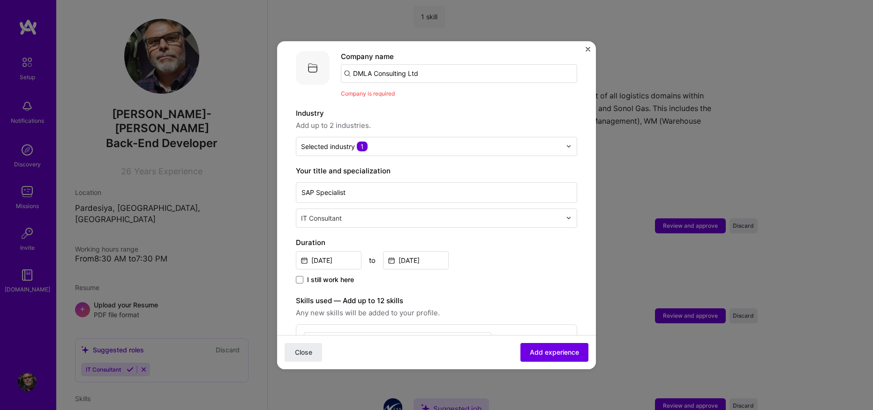
click at [442, 64] on input "DMLA Consulting Ltd" at bounding box center [459, 73] width 236 height 19
drag, startPoint x: 424, startPoint y: 61, endPoint x: 308, endPoint y: 62, distance: 115.4
click at [308, 62] on div "Company logo Company name DMLA Consulting Ltd Company is required" at bounding box center [436, 74] width 281 height 47
click at [410, 92] on div "Adding suggested job This job is suggested based on your LinkedIn, resume or [D…" at bounding box center [436, 293] width 281 height 655
drag, startPoint x: 385, startPoint y: 83, endPoint x: 412, endPoint y: 66, distance: 32.1
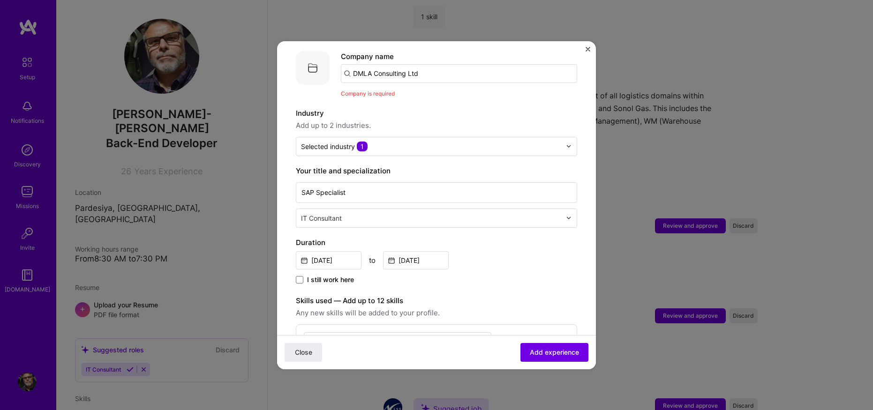
click at [386, 90] on span "Company is required" at bounding box center [368, 93] width 54 height 7
click at [424, 64] on input "DMLA Consulting Ltd" at bounding box center [459, 73] width 236 height 19
click at [385, 64] on input "DMLA Consulting Ltd" at bounding box center [459, 73] width 236 height 19
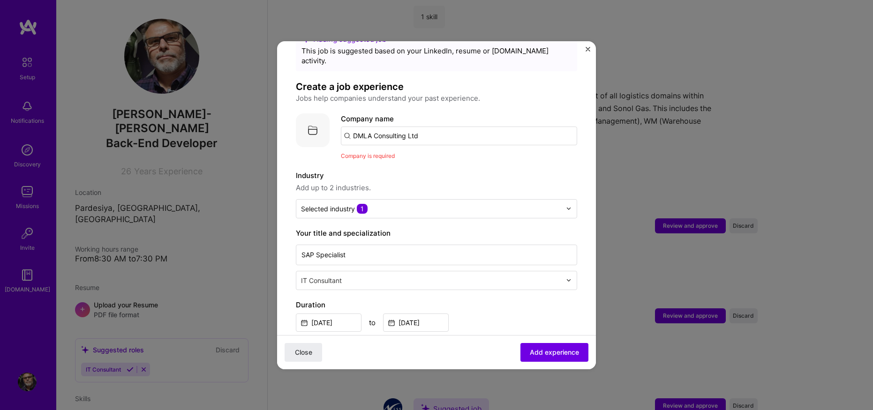
scroll to position [0, 0]
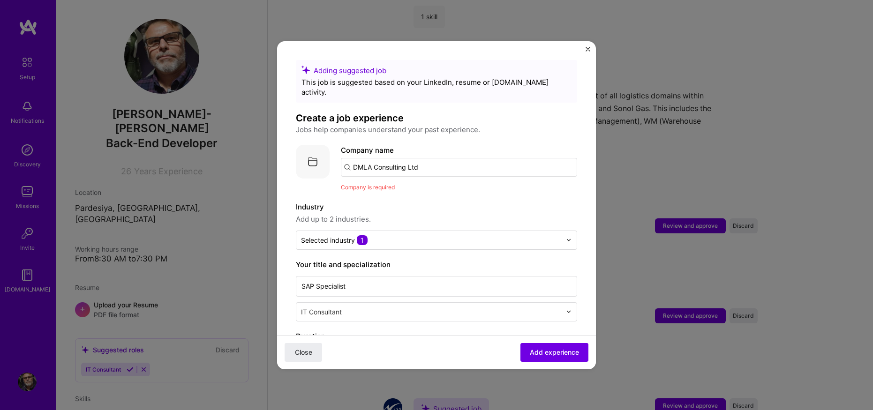
click at [436, 159] on input "DMLA Consulting Ltd" at bounding box center [459, 167] width 236 height 19
drag, startPoint x: 435, startPoint y: 159, endPoint x: 502, endPoint y: 286, distance: 142.7
click at [440, 160] on input "DMLA Consulting Ltd" at bounding box center [459, 167] width 236 height 19
click at [545, 352] on span "Add experience" at bounding box center [554, 352] width 49 height 9
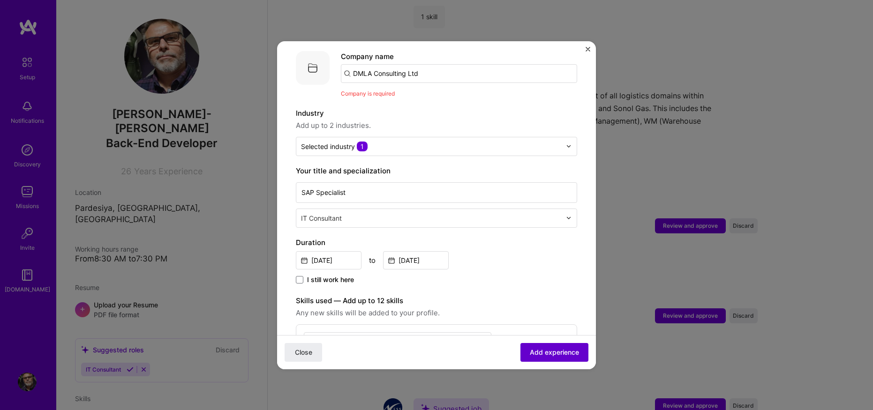
drag, startPoint x: 544, startPoint y: 350, endPoint x: 429, endPoint y: 91, distance: 283.2
click at [544, 350] on span "Add experience" at bounding box center [554, 352] width 49 height 9
drag, startPoint x: 384, startPoint y: 82, endPoint x: 398, endPoint y: 78, distance: 15.1
click at [386, 90] on span "Company is required" at bounding box center [368, 93] width 54 height 7
drag, startPoint x: 433, startPoint y: 59, endPoint x: 298, endPoint y: 66, distance: 134.8
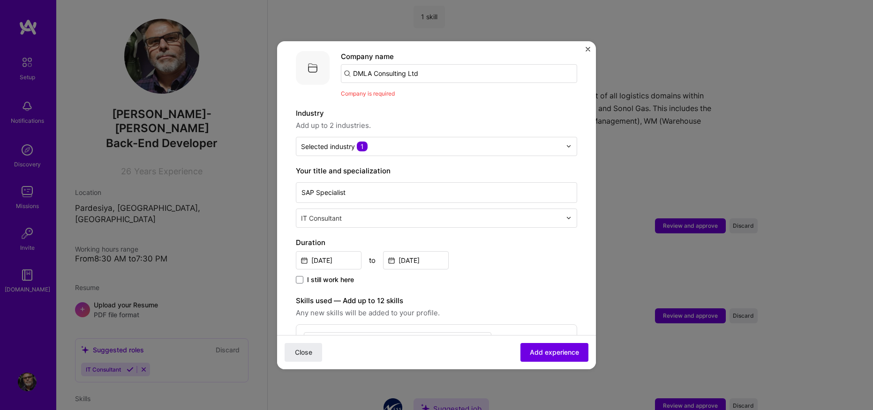
click at [298, 66] on div "Company logo Company name DMLA Consulting Ltd Company is required" at bounding box center [436, 74] width 281 height 47
paste input "DMLA Consulting Ltd"
click at [357, 66] on input "DDMLA Consulting Ltd" at bounding box center [459, 73] width 236 height 19
type input "DMLA Consulting Ltd"
click at [424, 91] on div "DMLA Consulting Ltd" at bounding box center [432, 99] width 79 height 16
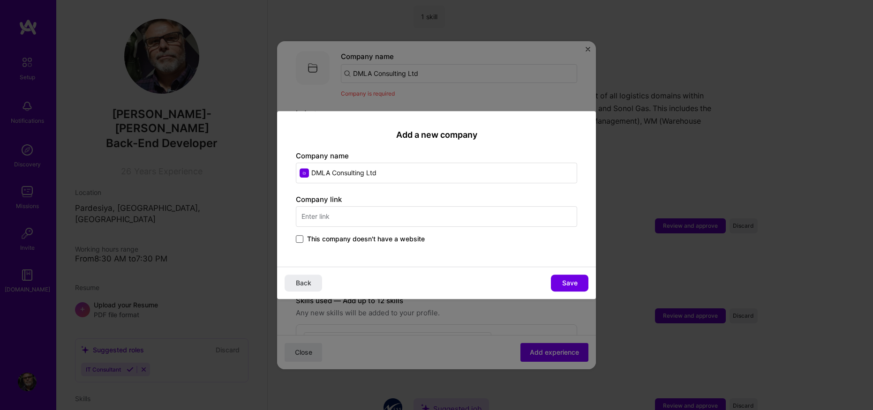
click at [300, 240] on span at bounding box center [300, 239] width 8 height 8
click at [0, 0] on input "This company doesn't have a website" at bounding box center [0, 0] width 0 height 0
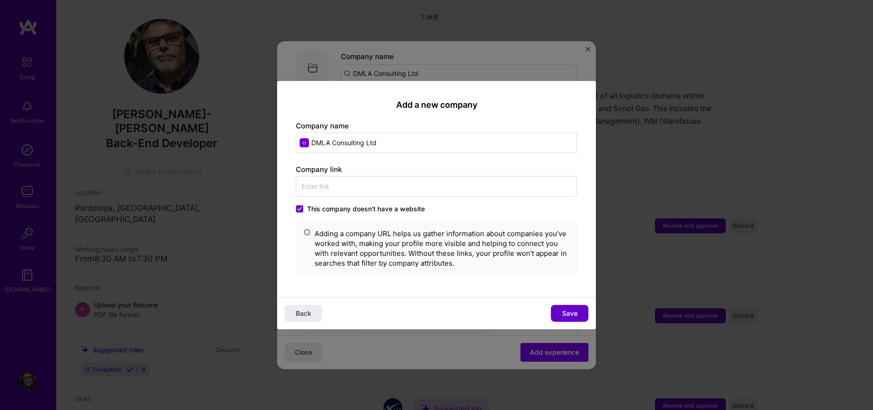
click at [574, 312] on span "Save" at bounding box center [569, 313] width 15 height 9
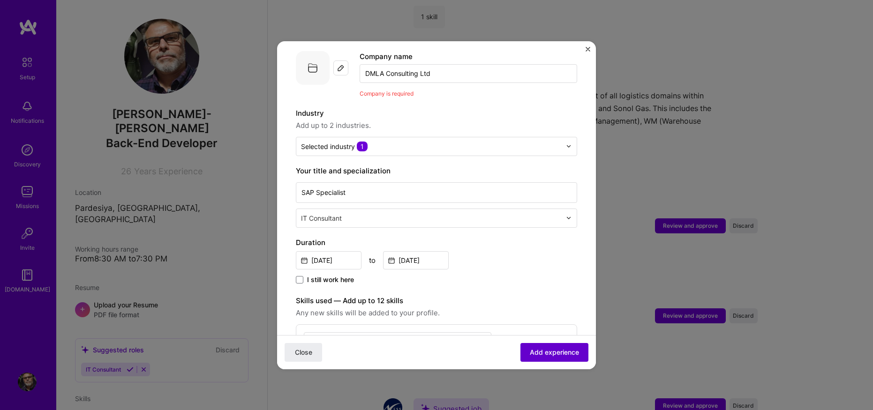
click at [549, 353] on span "Add experience" at bounding box center [554, 352] width 49 height 9
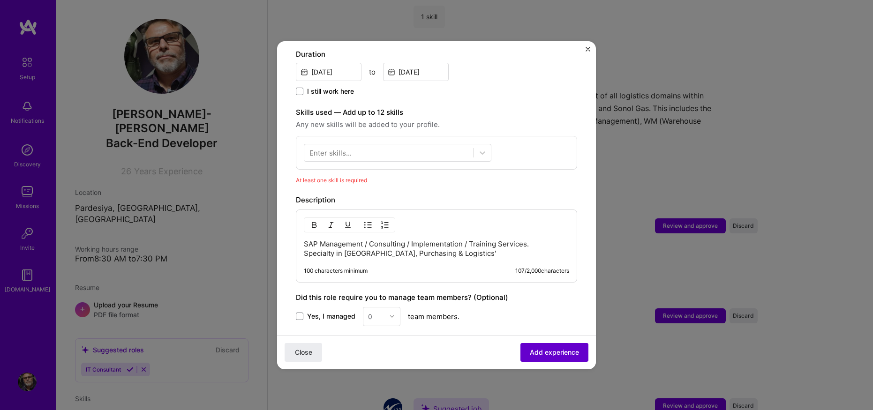
scroll to position [338, 0]
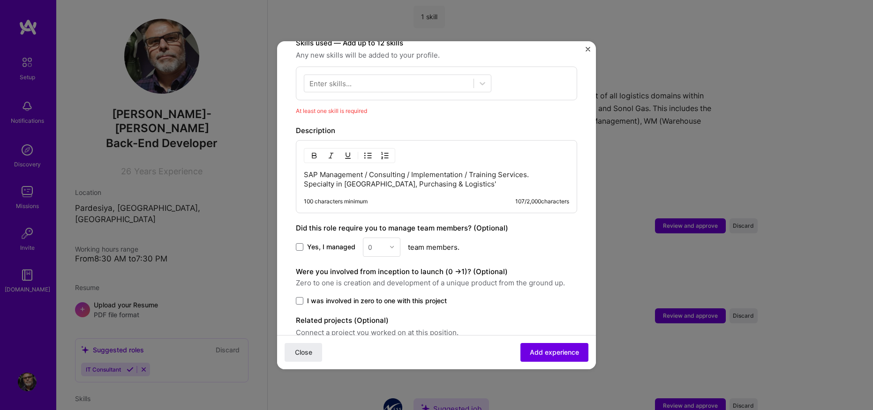
drag, startPoint x: 549, startPoint y: 353, endPoint x: 425, endPoint y: 264, distance: 152.8
click at [426, 263] on form "Adding suggested job This job is suggested based on your LinkedIn, resume or [D…" at bounding box center [436, 69] width 319 height 695
click at [302, 243] on span at bounding box center [300, 247] width 8 height 8
click at [0, 0] on input "Yes, I managed" at bounding box center [0, 0] width 0 height 0
click at [393, 244] on img at bounding box center [392, 247] width 6 height 6
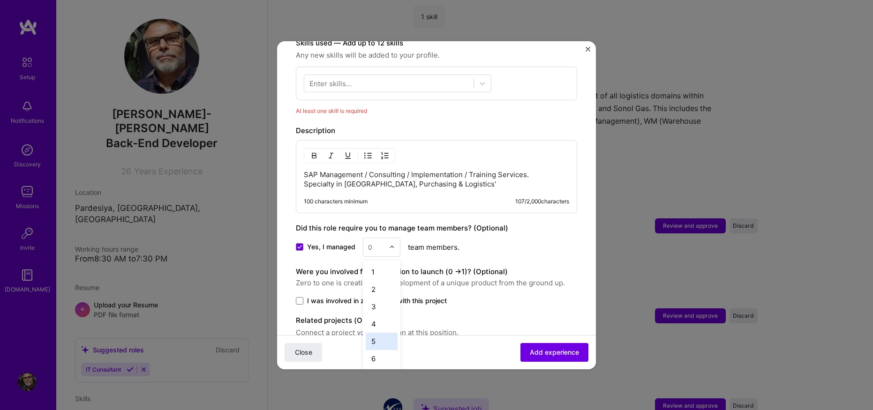
click at [378, 333] on div "5" at bounding box center [382, 341] width 32 height 17
drag, startPoint x: 455, startPoint y: 288, endPoint x: 580, endPoint y: 296, distance: 125.0
click at [580, 296] on form "Adding suggested job This job is suggested based on your LinkedIn, resume or [D…" at bounding box center [436, 69] width 319 height 695
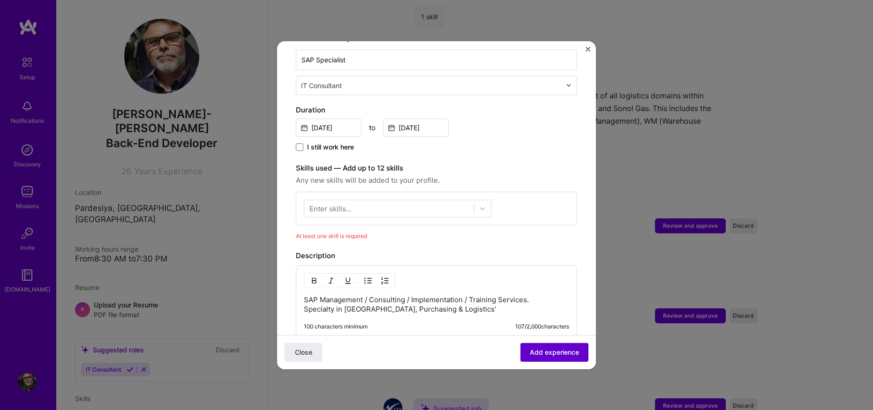
click at [556, 349] on span "Add experience" at bounding box center [554, 352] width 49 height 9
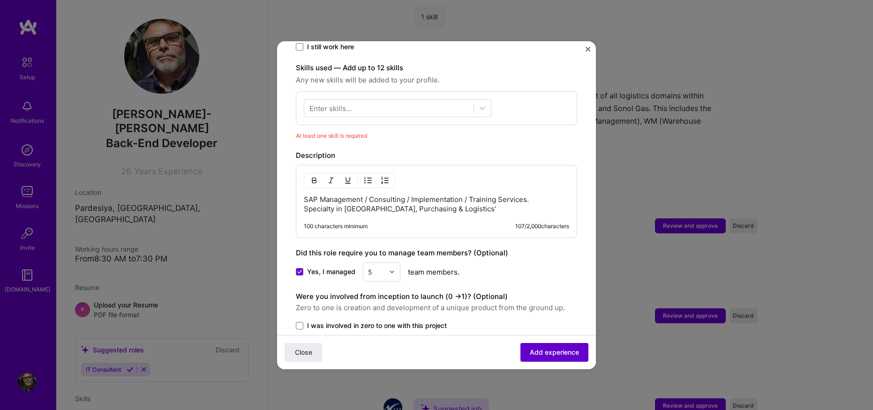
scroll to position [325, 0]
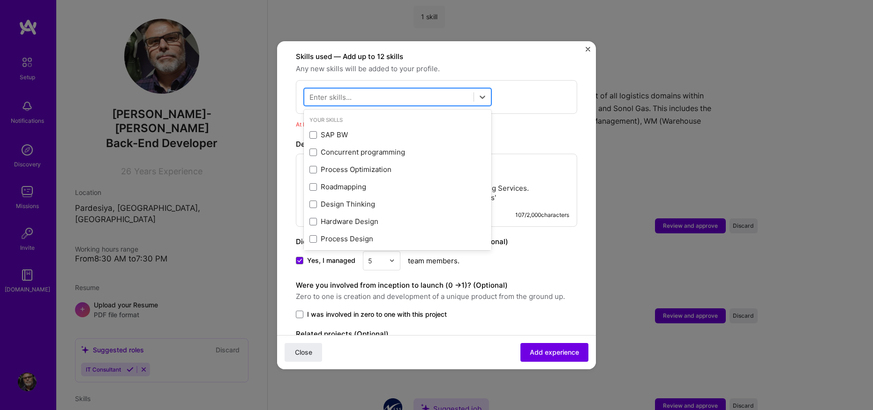
click at [367, 90] on div at bounding box center [388, 96] width 169 height 15
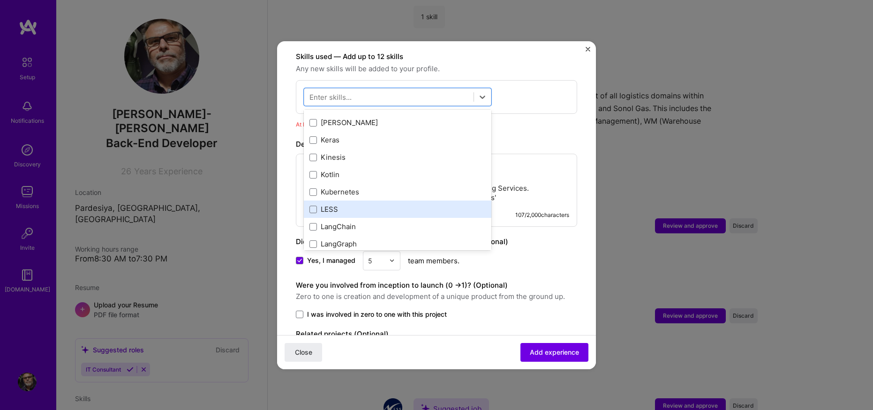
scroll to position [3149, 0]
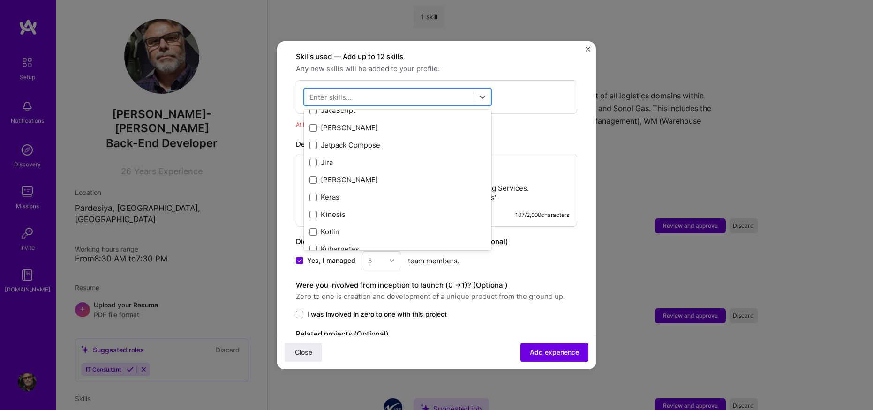
click at [364, 89] on div at bounding box center [388, 96] width 169 height 15
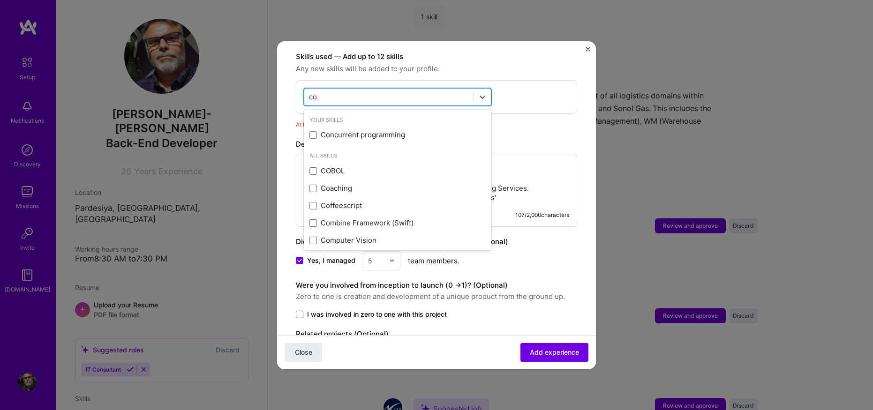
type input "c"
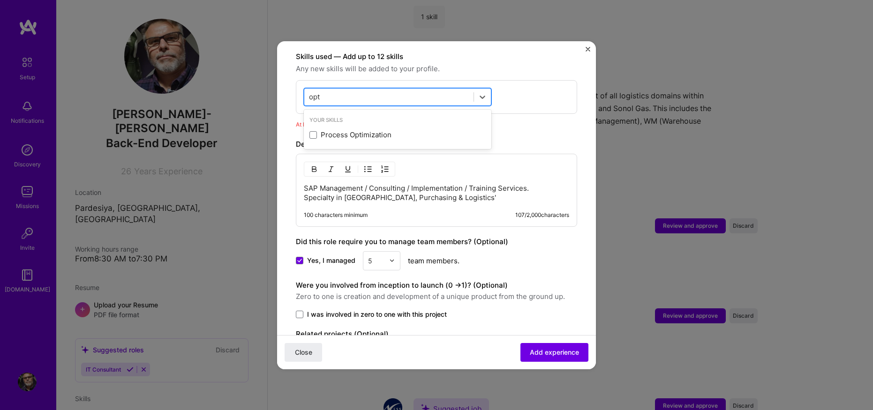
drag, startPoint x: 326, startPoint y: 123, endPoint x: 326, endPoint y: 92, distance: 30.5
click at [326, 130] on div "Process Optimization" at bounding box center [398, 135] width 176 height 10
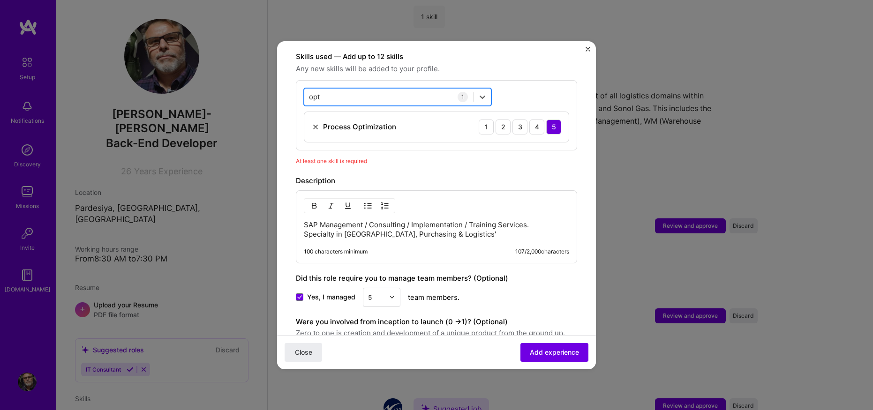
click at [326, 89] on div "opt opt" at bounding box center [388, 96] width 169 height 15
type input "opt"
click at [545, 353] on span "Add experience" at bounding box center [554, 352] width 49 height 9
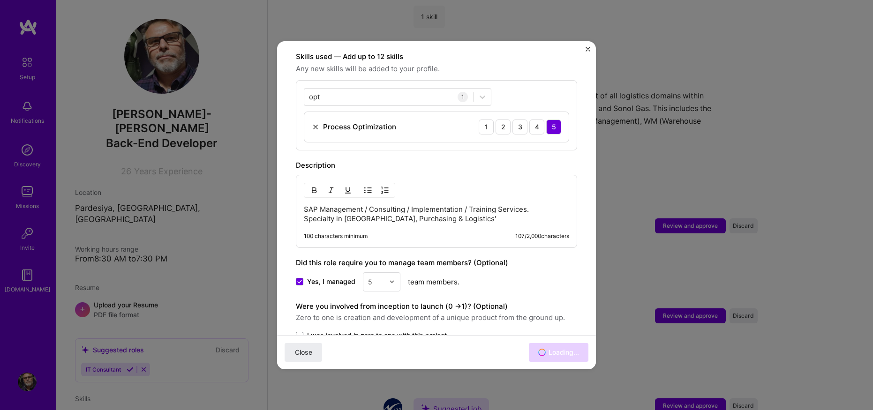
click at [544, 353] on div "Close Loading..." at bounding box center [436, 352] width 319 height 34
click at [455, 207] on p "SAP Management / Consulting / Implementation / Training Services. Specialty in …" at bounding box center [436, 214] width 265 height 19
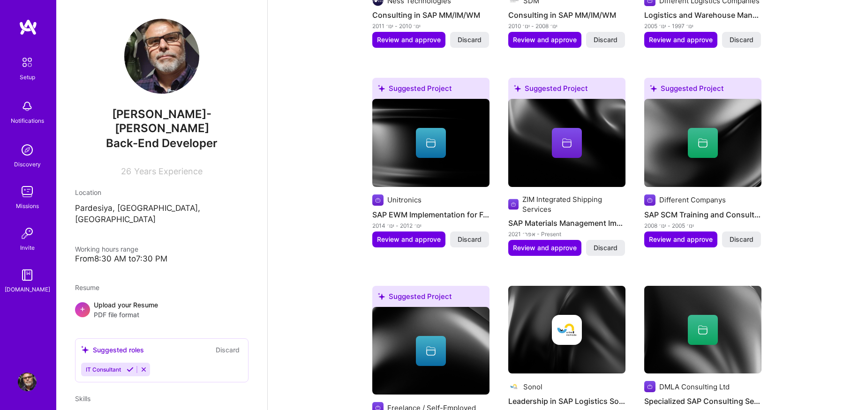
scroll to position [0, 0]
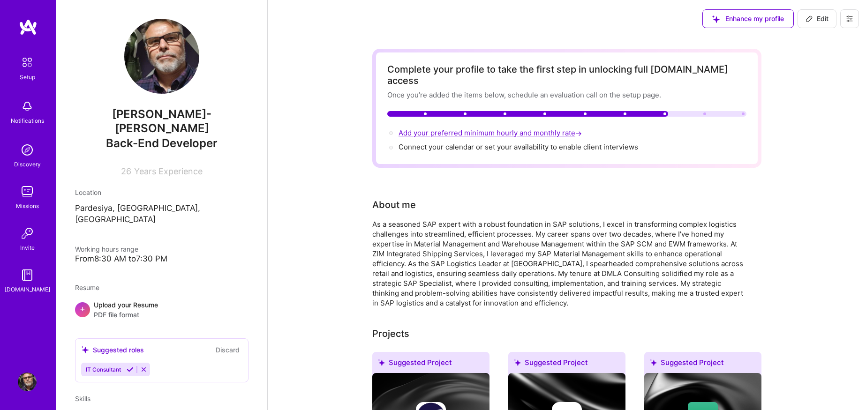
click at [484, 129] on span "Add your preferred minimum hourly and monthly rate →" at bounding box center [491, 133] width 185 height 9
select select "US"
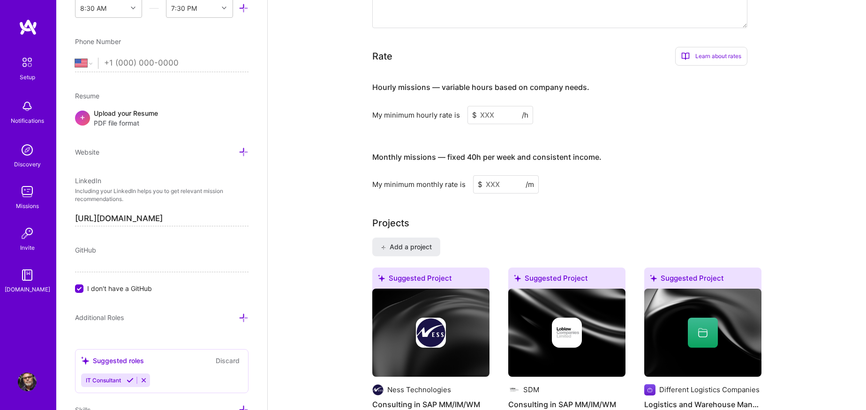
scroll to position [572, 0]
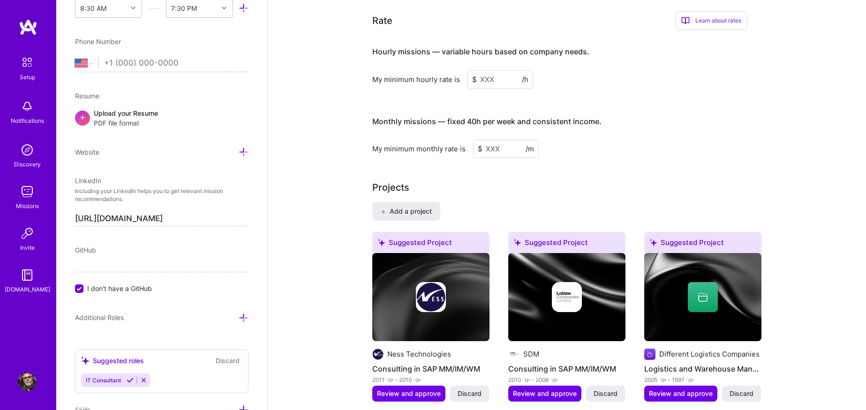
drag, startPoint x: 502, startPoint y: 67, endPoint x: 509, endPoint y: 63, distance: 8.0
click at [511, 70] on input at bounding box center [501, 79] width 66 height 18
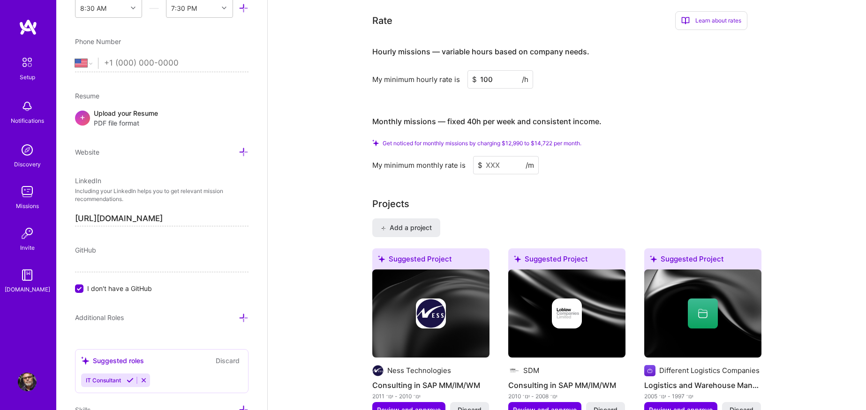
type input "100"
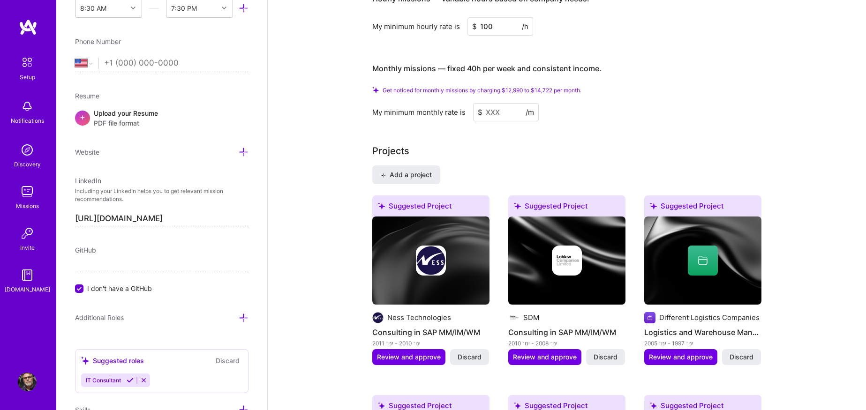
scroll to position [563, 0]
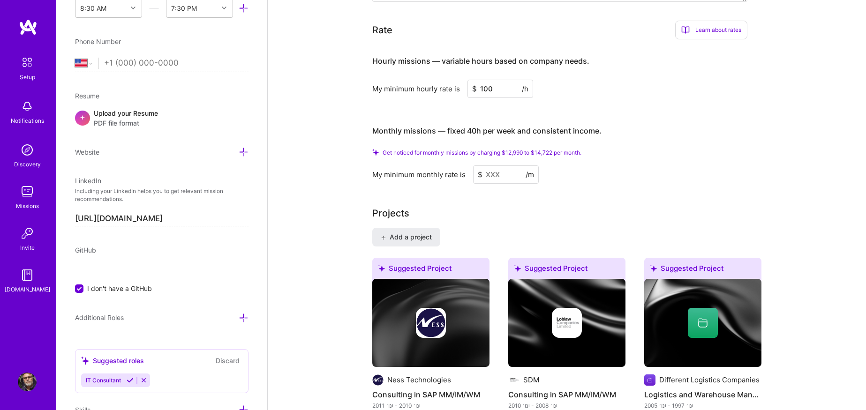
drag, startPoint x: 508, startPoint y: 164, endPoint x: 465, endPoint y: 155, distance: 44.1
click at [465, 166] on div "My minimum monthly rate is $ /m" at bounding box center [559, 175] width 375 height 18
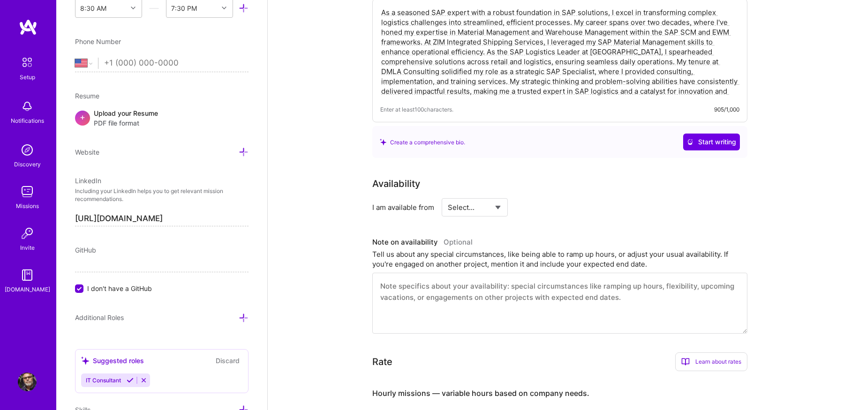
scroll to position [188, 0]
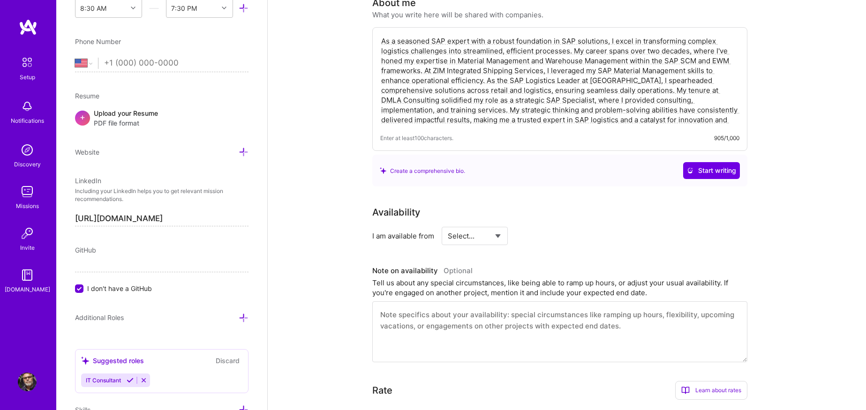
type input "15000"
click at [414, 166] on div "Create a comprehensive bio." at bounding box center [422, 171] width 85 height 10
click at [707, 166] on span "Start writing" at bounding box center [711, 170] width 49 height 9
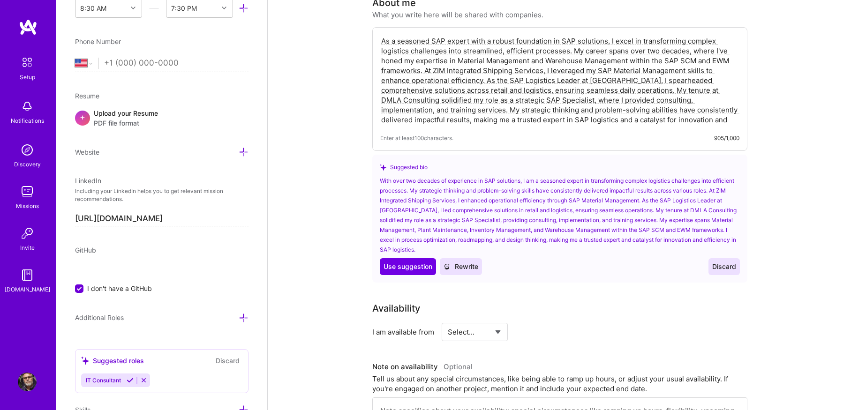
click at [470, 262] on span "Rewrite" at bounding box center [461, 266] width 35 height 9
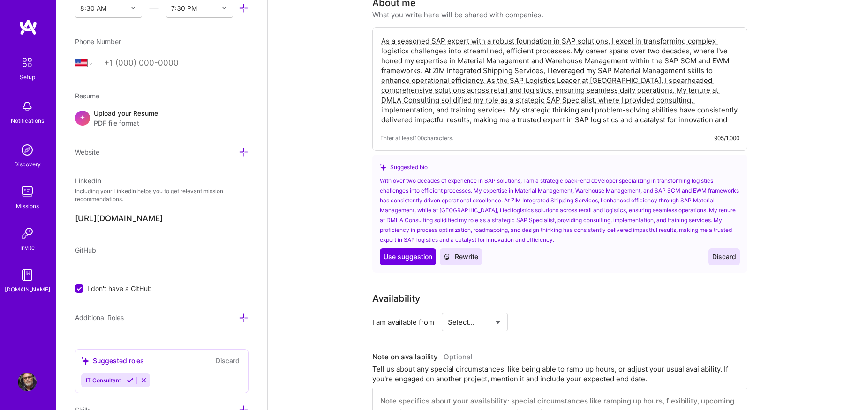
click at [494, 204] on div "With over two decades of experience in SAP solutions, I am a strategic back-end…" at bounding box center [560, 210] width 360 height 69
click at [465, 220] on div "With over two decades of experience in SAP solutions, I am a strategic back-end…" at bounding box center [560, 210] width 360 height 69
drag, startPoint x: 479, startPoint y: 214, endPoint x: 433, endPoint y: 213, distance: 46.0
click at [433, 213] on div "With over two decades of experience in SAP solutions, I am a strategic back-end…" at bounding box center [560, 210] width 360 height 69
click at [434, 212] on div "With over two decades of experience in SAP solutions, I am a strategic back-end…" at bounding box center [560, 210] width 360 height 69
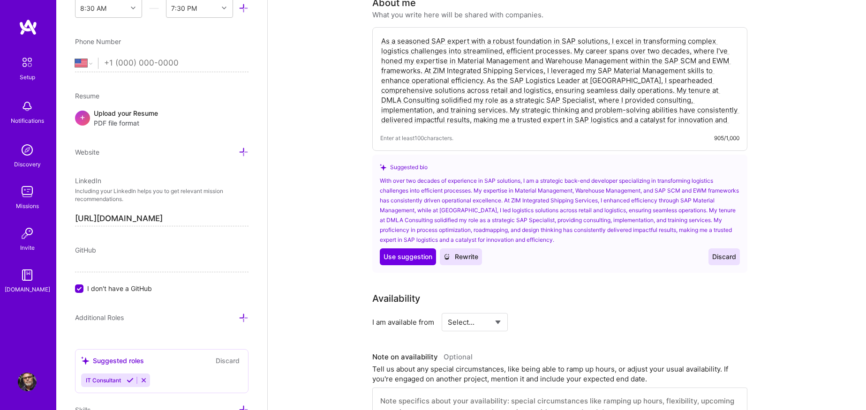
click at [720, 252] on span "Discard" at bounding box center [724, 256] width 24 height 9
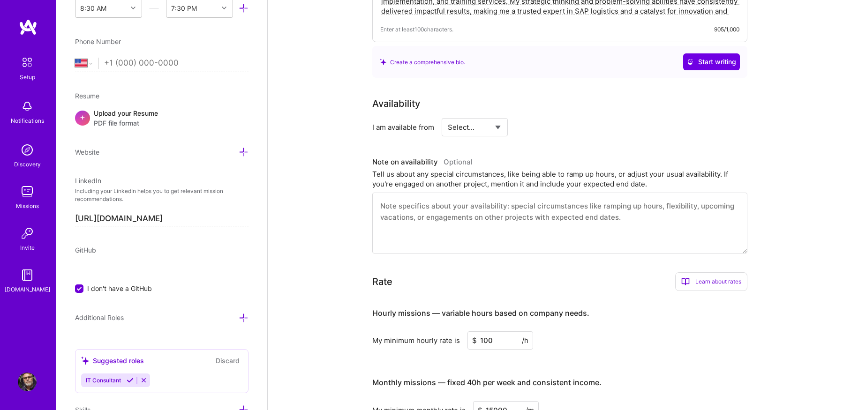
scroll to position [313, 0]
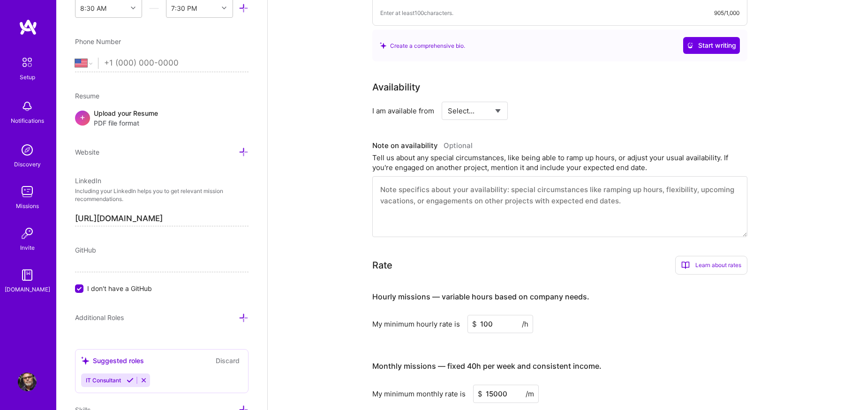
click at [494, 99] on select "Select... Right Now Future Date Not Available" at bounding box center [475, 111] width 54 height 24
select select "Not Available"
click at [448, 99] on select "Select... Right Now Future Date Not Available" at bounding box center [475, 111] width 54 height 24
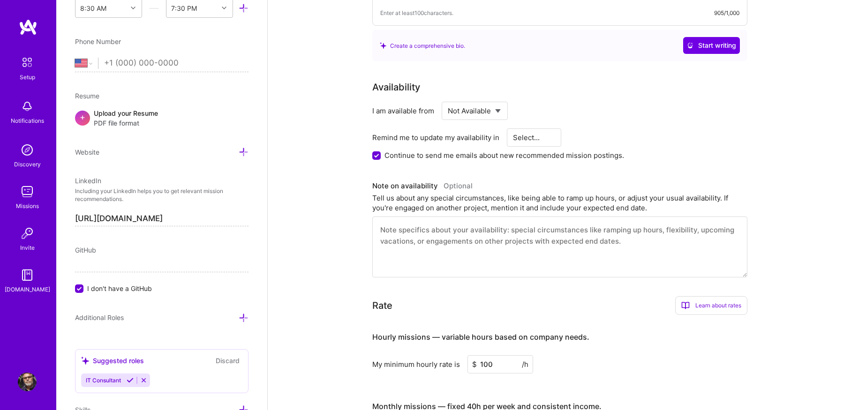
click at [548, 127] on select "Select... 1 Month 3 Months 6 Months" at bounding box center [534, 138] width 42 height 24
select select "1 Month"
click at [513, 126] on select "Select... 1 Month 3 Months 6 Months" at bounding box center [534, 138] width 42 height 24
click at [530, 166] on div "Availability I am available from Select... Right Now Future Date Not Available …" at bounding box center [566, 178] width 389 height 197
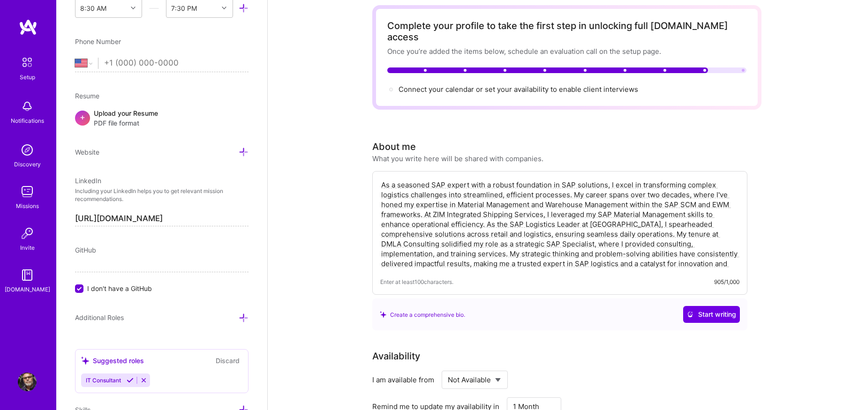
scroll to position [0, 0]
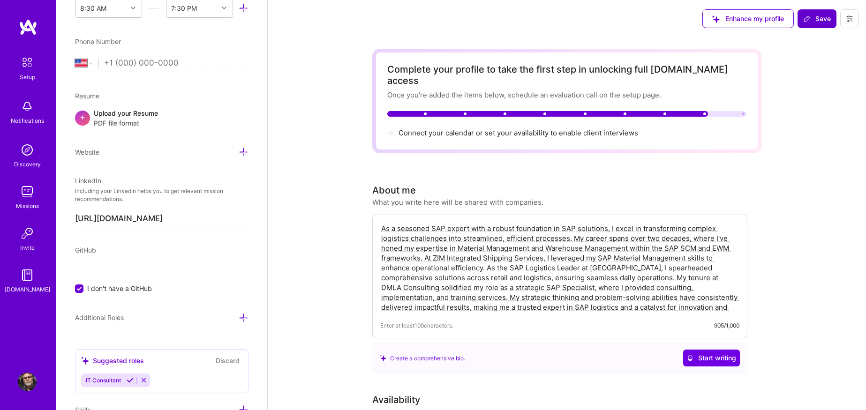
click at [807, 15] on icon at bounding box center [807, 19] width 8 height 8
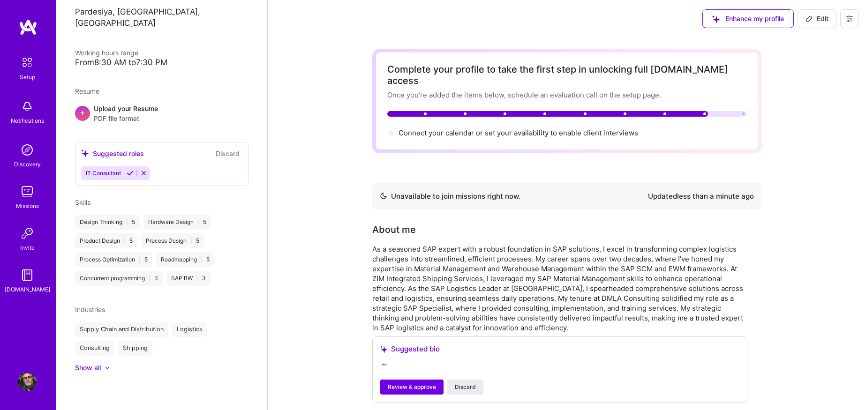
scroll to position [171, 0]
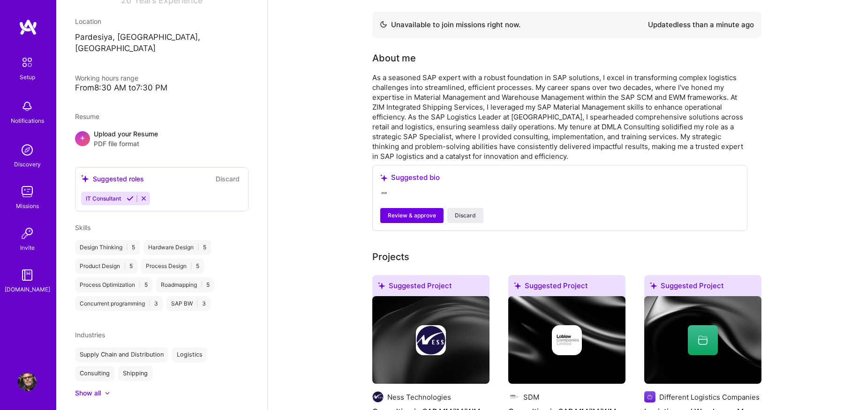
scroll to position [0, 0]
